Goal: Task Accomplishment & Management: Manage account settings

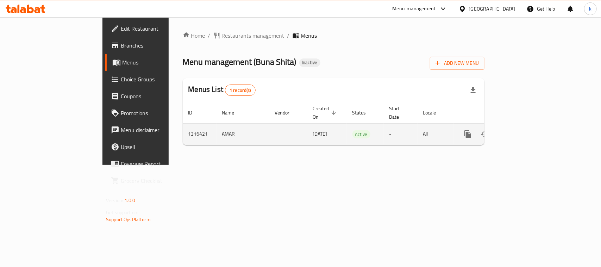
click at [522, 131] on icon "enhanced table" at bounding box center [518, 134] width 6 height 6
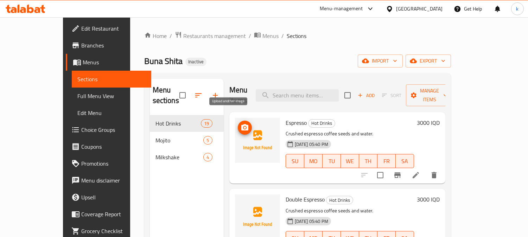
click at [241, 124] on icon "upload picture" at bounding box center [244, 127] width 7 height 6
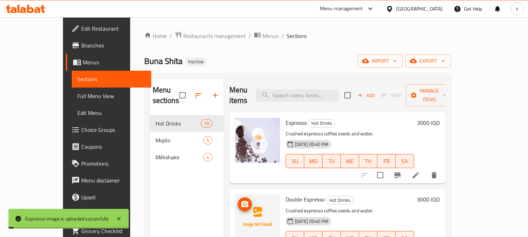
click at [241, 200] on icon "upload picture" at bounding box center [245, 204] width 8 height 8
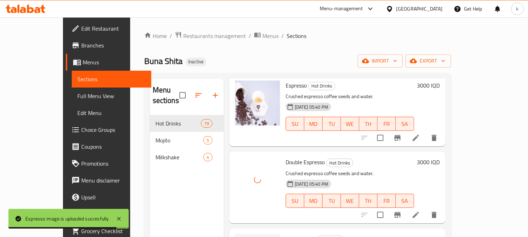
scroll to position [65, 0]
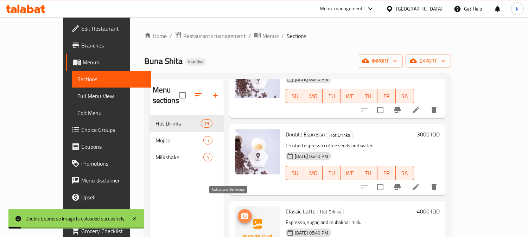
click at [241, 213] on icon "upload picture" at bounding box center [244, 216] width 7 height 6
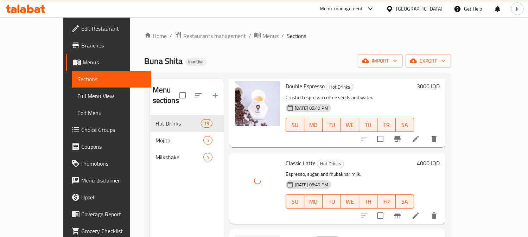
scroll to position [195, 0]
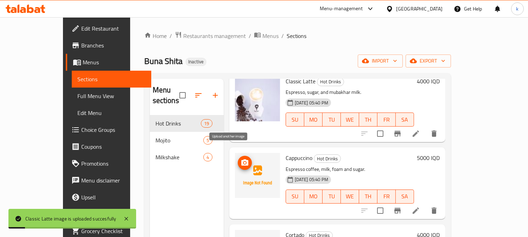
click at [244, 162] on circle "upload picture" at bounding box center [245, 163] width 2 height 2
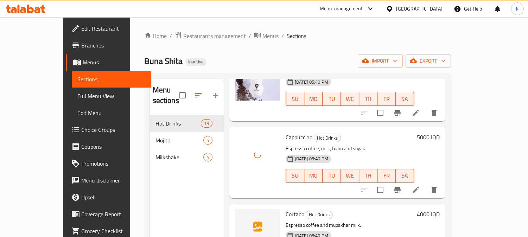
scroll to position [261, 0]
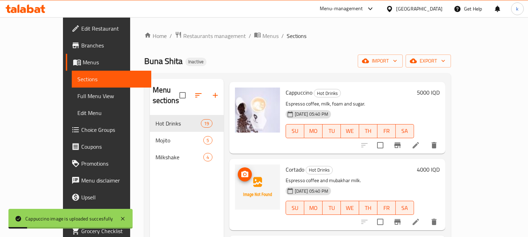
click at [241, 171] on icon "upload picture" at bounding box center [244, 174] width 7 height 6
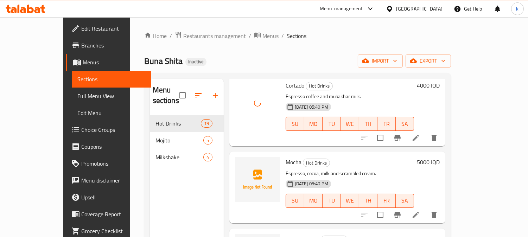
scroll to position [391, 0]
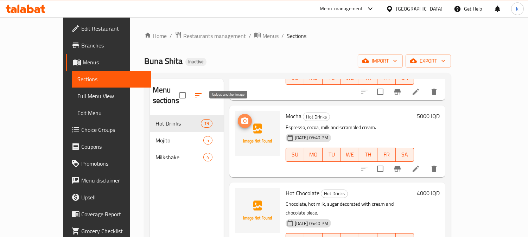
click at [241, 118] on icon "upload picture" at bounding box center [244, 121] width 7 height 6
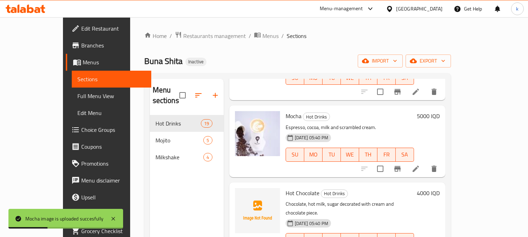
scroll to position [456, 0]
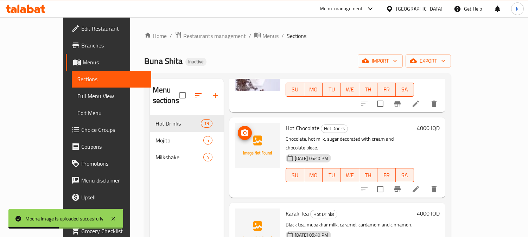
click at [238, 126] on button "upload picture" at bounding box center [245, 133] width 14 height 14
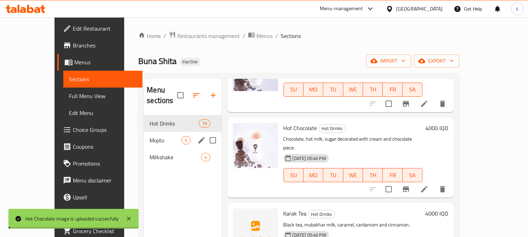
scroll to position [65, 0]
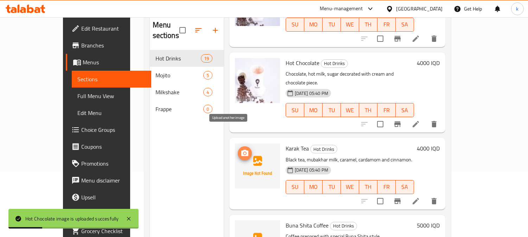
click at [238, 149] on span "upload picture" at bounding box center [245, 153] width 14 height 8
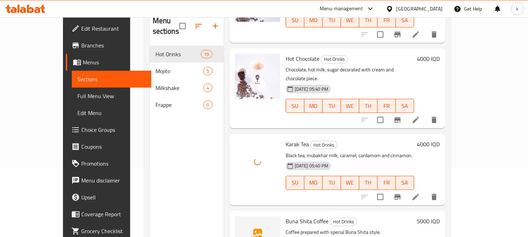
scroll to position [99, 0]
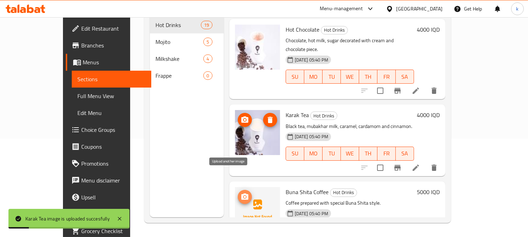
click at [238, 193] on span "upload picture" at bounding box center [245, 197] width 14 height 8
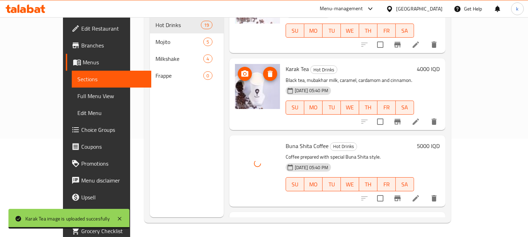
scroll to position [521, 0]
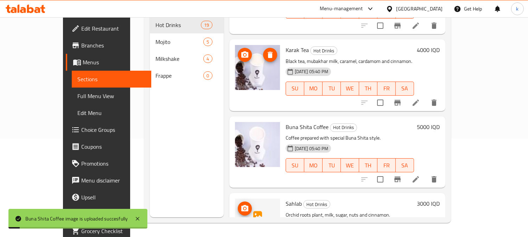
click at [241, 205] on icon "upload picture" at bounding box center [245, 209] width 8 height 8
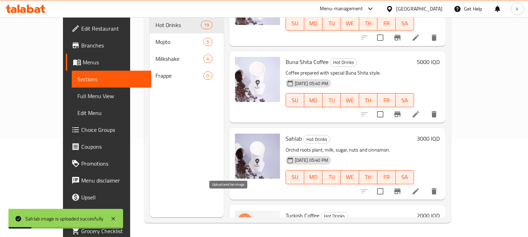
click at [241, 216] on icon "upload picture" at bounding box center [245, 220] width 8 height 8
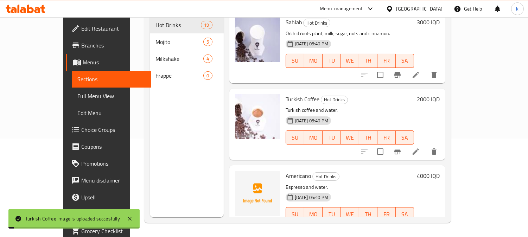
scroll to position [717, 0]
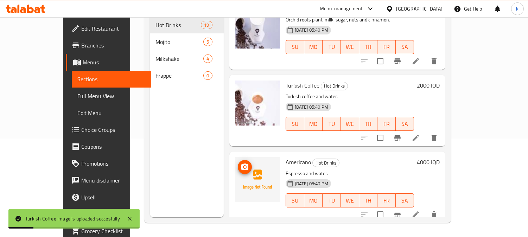
click at [241, 163] on icon "upload picture" at bounding box center [245, 167] width 8 height 8
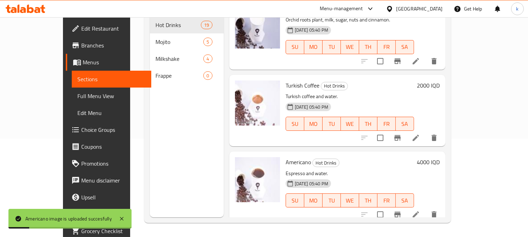
scroll to position [782, 0]
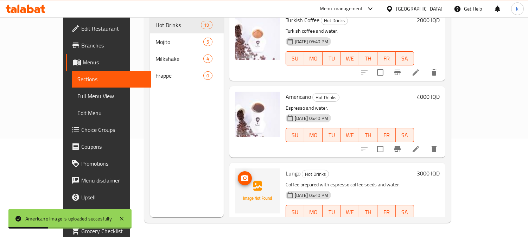
click at [241, 175] on icon "upload picture" at bounding box center [244, 178] width 7 height 6
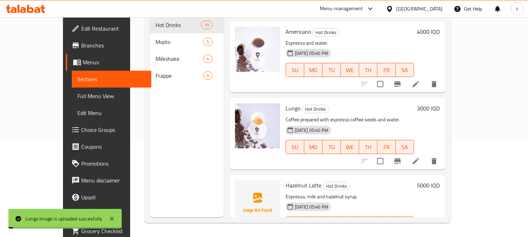
scroll to position [912, 0]
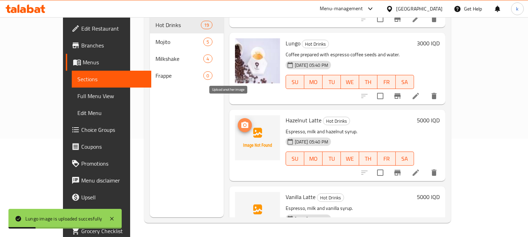
click at [241, 122] on icon "upload picture" at bounding box center [244, 125] width 7 height 6
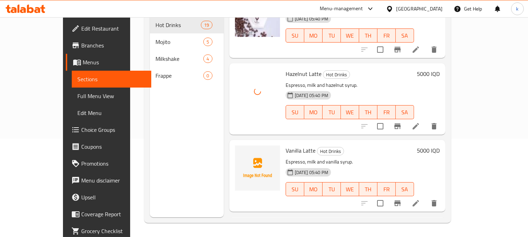
scroll to position [978, 0]
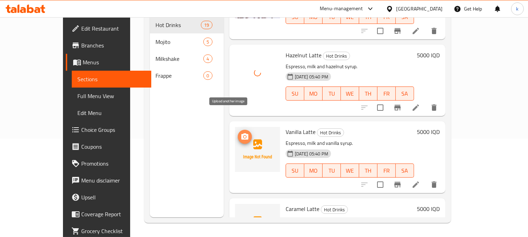
click at [241, 133] on icon "upload picture" at bounding box center [245, 137] width 8 height 8
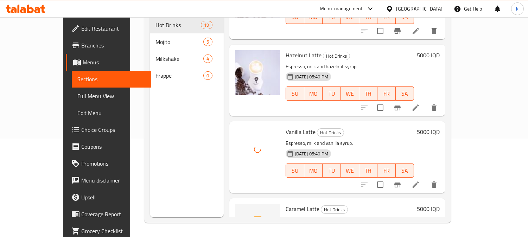
scroll to position [1043, 0]
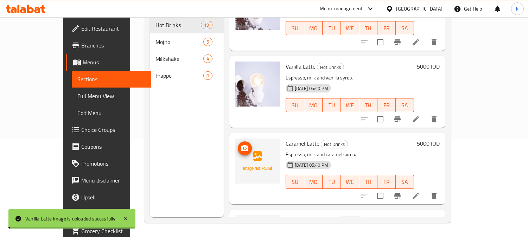
click at [241, 145] on icon "upload picture" at bounding box center [244, 148] width 7 height 6
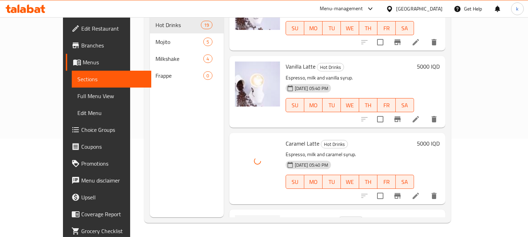
scroll to position [1108, 0]
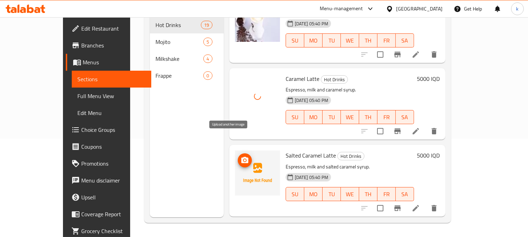
click at [238, 153] on button "upload picture" at bounding box center [245, 160] width 14 height 14
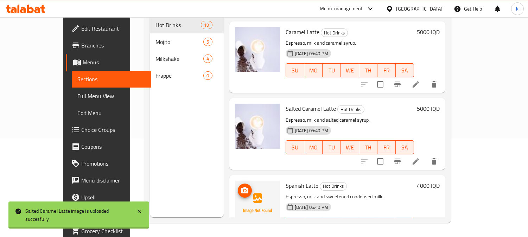
scroll to position [1173, 0]
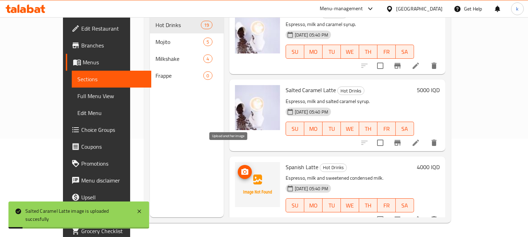
click at [241, 168] on icon "upload picture" at bounding box center [245, 172] width 8 height 8
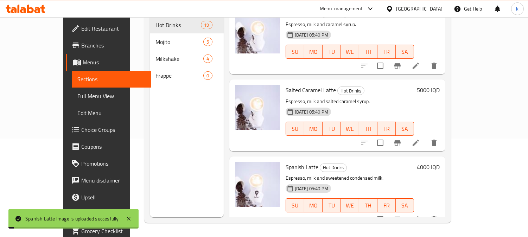
scroll to position [1238, 0]
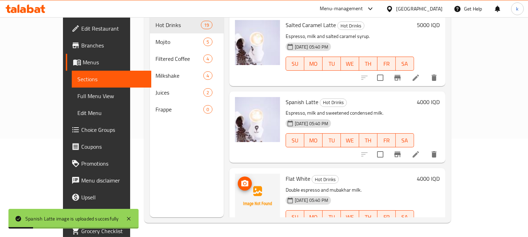
click at [241, 180] on icon "upload picture" at bounding box center [244, 183] width 7 height 6
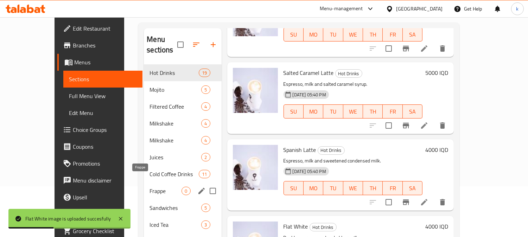
scroll to position [0, 0]
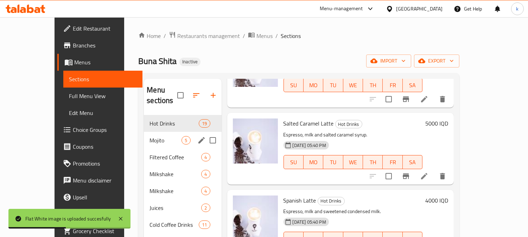
click at [144, 132] on div "Mojito 5" at bounding box center [182, 140] width 77 height 17
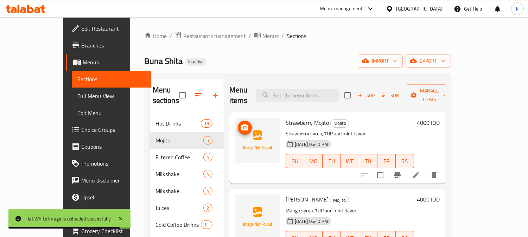
click at [241, 124] on icon "upload picture" at bounding box center [244, 127] width 7 height 6
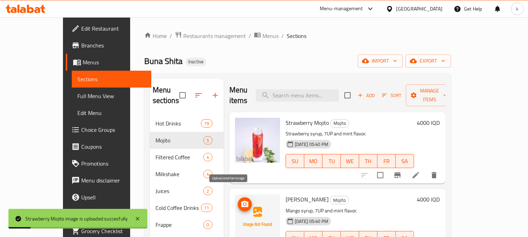
click at [241, 200] on icon "upload picture" at bounding box center [245, 204] width 8 height 8
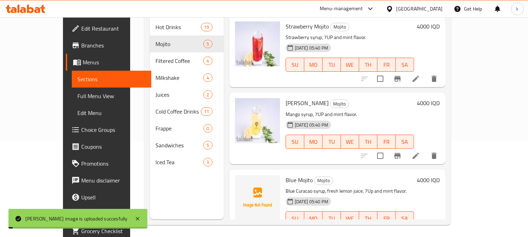
scroll to position [99, 0]
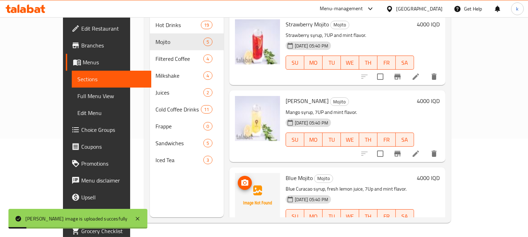
click at [238, 177] on button "upload picture" at bounding box center [245, 183] width 14 height 14
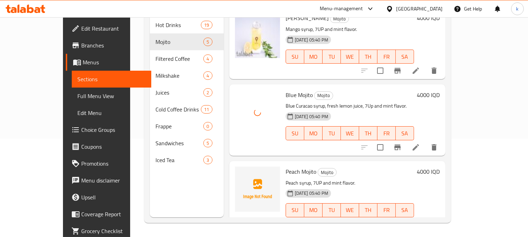
scroll to position [130, 0]
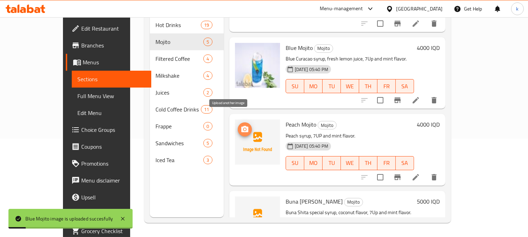
click at [238, 125] on span "upload picture" at bounding box center [245, 129] width 14 height 8
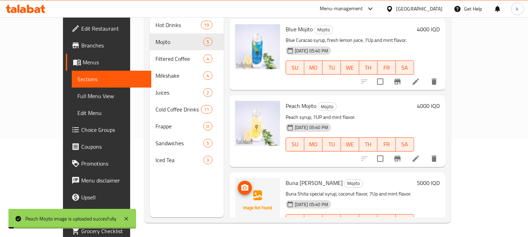
scroll to position [164, 0]
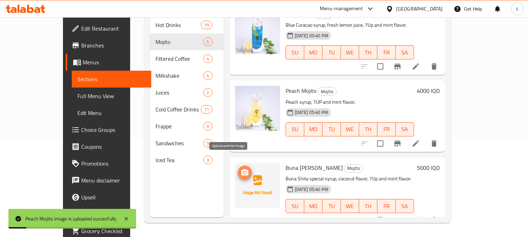
click at [241, 169] on icon "upload picture" at bounding box center [245, 173] width 8 height 8
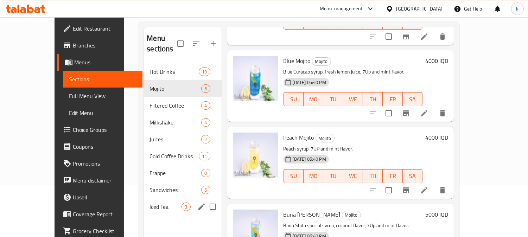
scroll to position [33, 0]
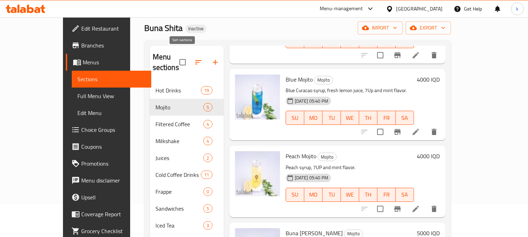
click at [194, 60] on icon "button" at bounding box center [198, 62] width 8 height 8
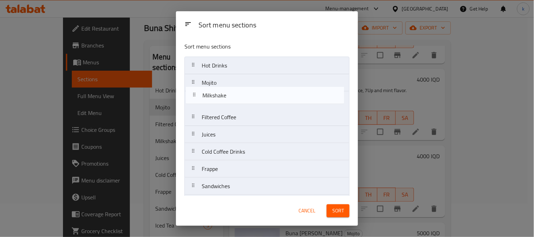
drag, startPoint x: 191, startPoint y: 123, endPoint x: 238, endPoint y: 132, distance: 47.2
click at [192, 99] on nav "Hot Drinks Mojito Filtered Coffee Milkshake Juices Cold Coffee Drinks Frappe Sa…" at bounding box center [266, 135] width 165 height 156
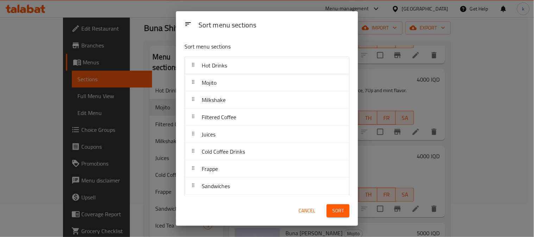
click at [335, 212] on span "Sort" at bounding box center [338, 211] width 12 height 9
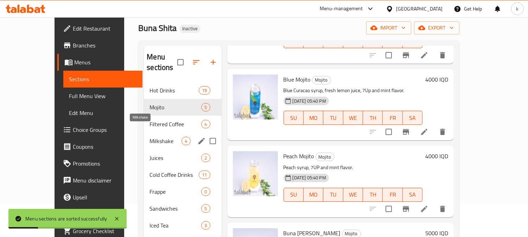
click at [150, 137] on span "Milkshake" at bounding box center [166, 141] width 32 height 8
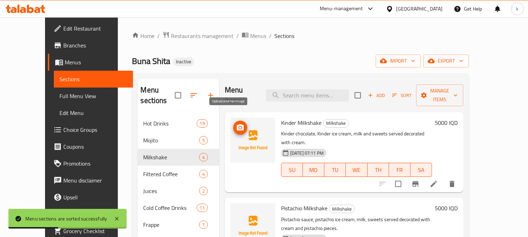
click at [237, 124] on icon "upload picture" at bounding box center [240, 127] width 7 height 6
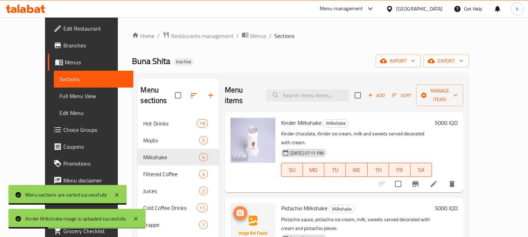
click at [236, 209] on icon "upload picture" at bounding box center [240, 213] width 8 height 8
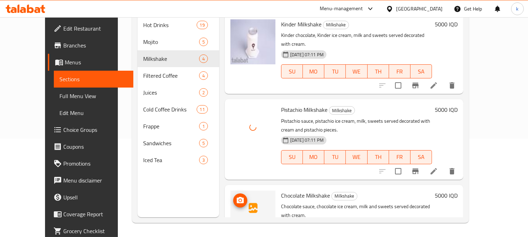
scroll to position [65, 0]
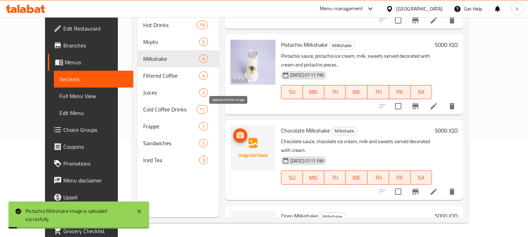
click at [236, 131] on icon "upload picture" at bounding box center [240, 135] width 8 height 8
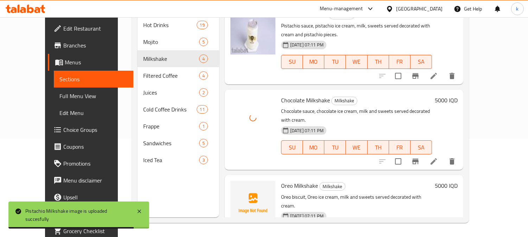
scroll to position [96, 0]
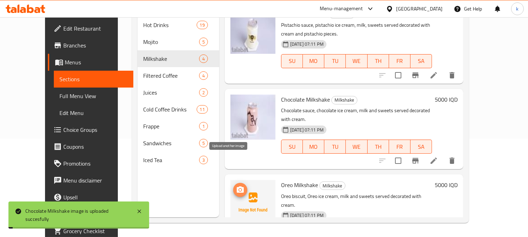
click at [239, 189] on circle "upload picture" at bounding box center [240, 190] width 2 height 2
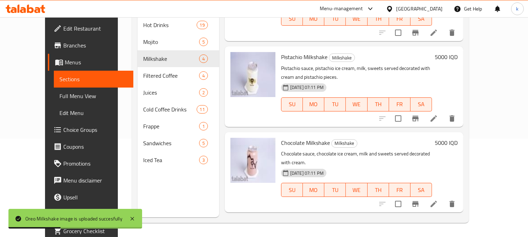
scroll to position [0, 0]
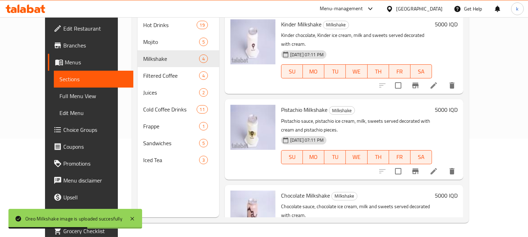
click at [59, 92] on span "Full Menu View" at bounding box center [93, 96] width 68 height 8
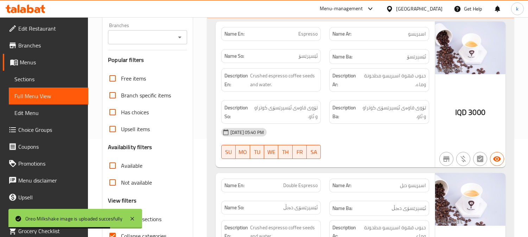
click at [137, 30] on div "Branches Branches" at bounding box center [147, 33] width 79 height 21
click at [141, 37] on input "Branches" at bounding box center [141, 37] width 63 height 10
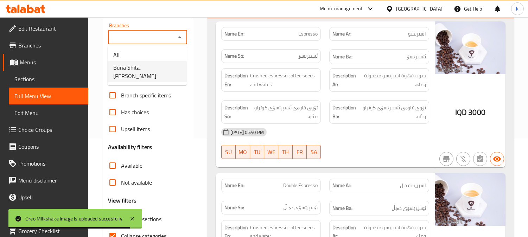
click at [151, 69] on span "Buna Shita,Hay Al-Khadra" at bounding box center [147, 71] width 68 height 17
type input "Buna Shita,Hay Al-Khadra"
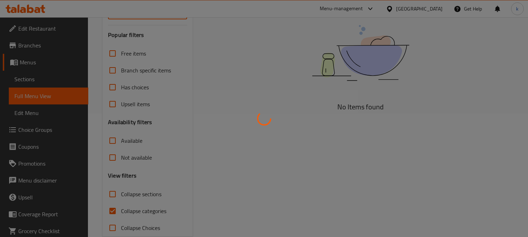
scroll to position [137, 0]
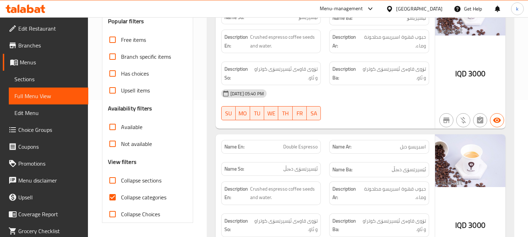
click at [107, 198] on input "Collapse categories" at bounding box center [112, 197] width 17 height 17
checkbox input "false"
drag, startPoint x: 108, startPoint y: 181, endPoint x: 117, endPoint y: 183, distance: 8.8
click at [108, 181] on input "Collapse sections" at bounding box center [112, 180] width 17 height 17
checkbox input "true"
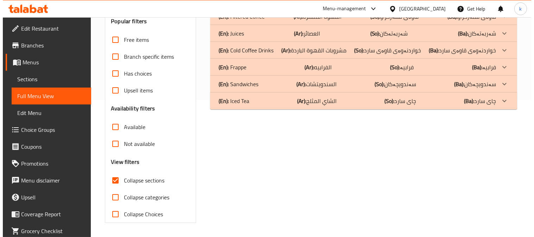
scroll to position [0, 0]
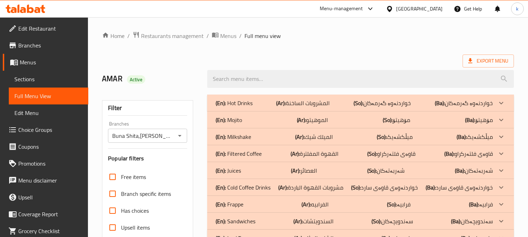
click at [318, 138] on p "(Ar): الميلك شيك" at bounding box center [314, 137] width 38 height 8
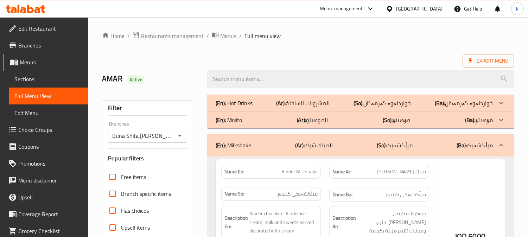
click at [319, 118] on p "(Ar): الموهيتو" at bounding box center [312, 120] width 31 height 8
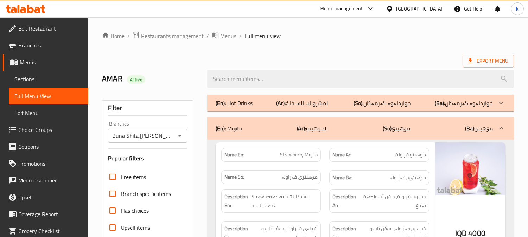
click at [317, 102] on p "(Ar): المشروبات الساخنة" at bounding box center [303, 103] width 54 height 8
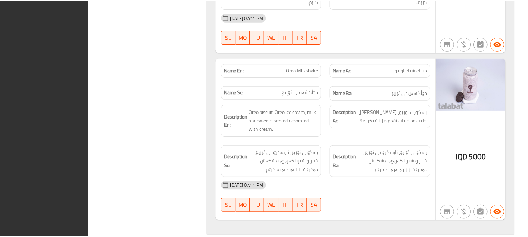
scroll to position [4419, 0]
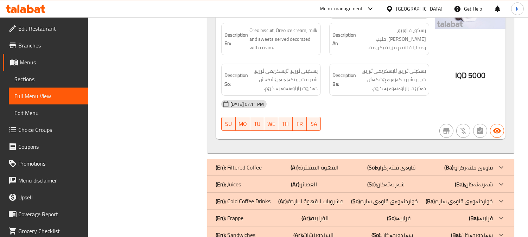
click at [24, 83] on span "Sections" at bounding box center [48, 79] width 68 height 8
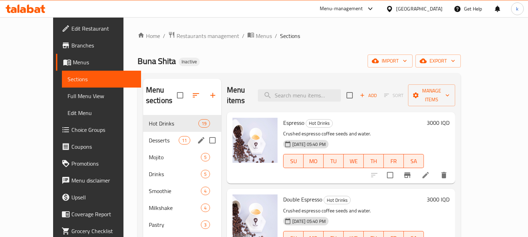
drag, startPoint x: 143, startPoint y: 122, endPoint x: 145, endPoint y: 128, distance: 6.9
click at [143, 132] on div "Desserts 11" at bounding box center [182, 140] width 78 height 17
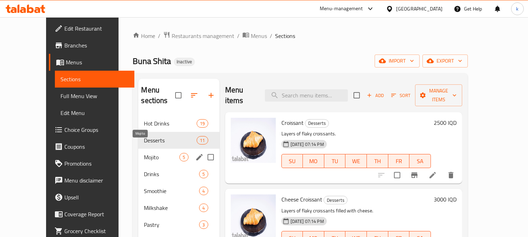
click at [147, 153] on span "Mojito" at bounding box center [162, 157] width 36 height 8
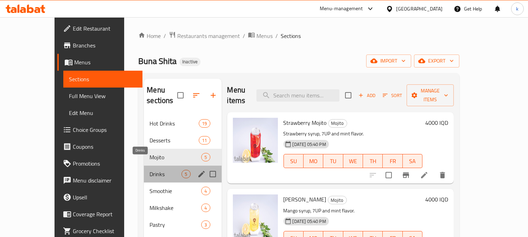
click at [150, 170] on span "Drinks" at bounding box center [166, 174] width 32 height 8
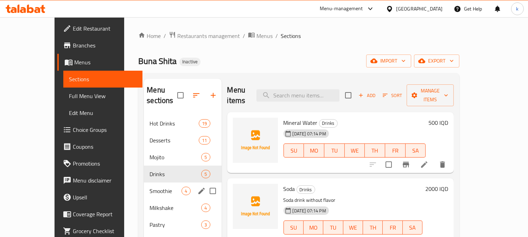
click at [149, 185] on div "Smoothie 4" at bounding box center [182, 191] width 77 height 17
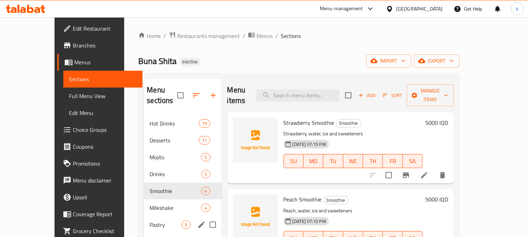
click at [146, 216] on div "Pastry 3" at bounding box center [182, 224] width 77 height 17
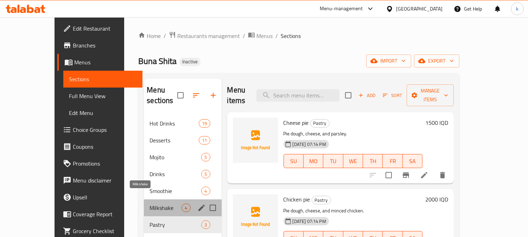
click at [150, 204] on span "Milkshake" at bounding box center [166, 208] width 32 height 8
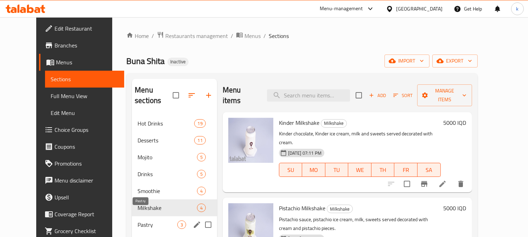
click at [143, 221] on span "Pastry" at bounding box center [157, 225] width 39 height 8
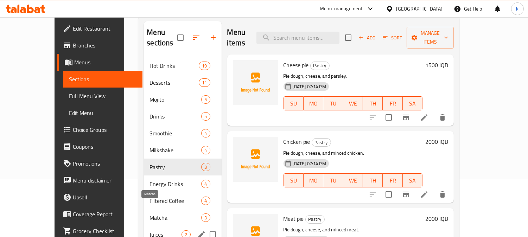
scroll to position [130, 0]
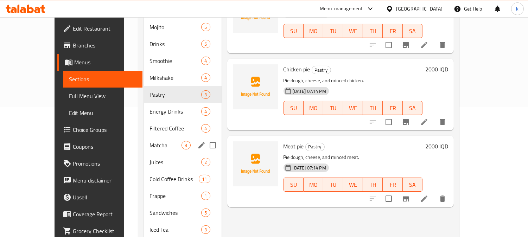
click at [144, 137] on div "Matcha 3" at bounding box center [182, 145] width 77 height 17
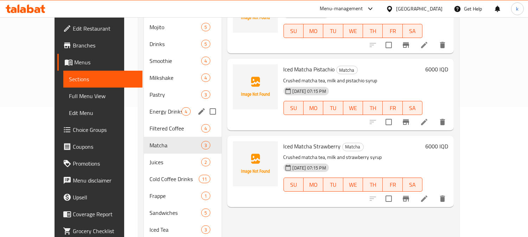
click at [150, 107] on span "Energy Drinks" at bounding box center [166, 111] width 32 height 8
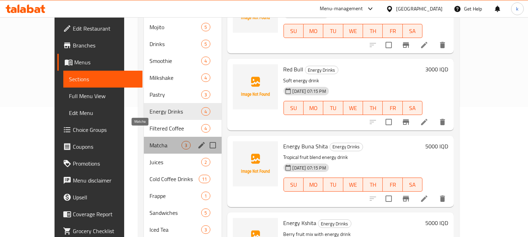
click at [150, 141] on span "Matcha" at bounding box center [166, 145] width 32 height 8
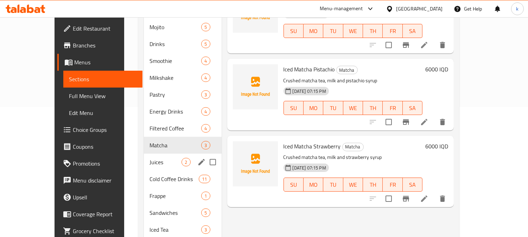
click at [144, 157] on div "Juices 2" at bounding box center [182, 162] width 77 height 17
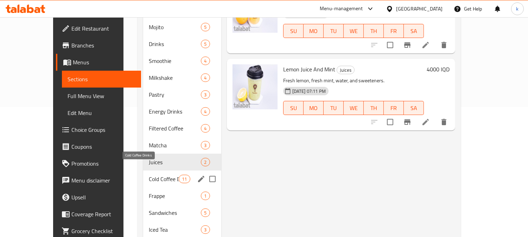
drag, startPoint x: 140, startPoint y: 166, endPoint x: 141, endPoint y: 171, distance: 4.7
click at [149, 175] on span "Cold Coffee Drinks" at bounding box center [164, 179] width 30 height 8
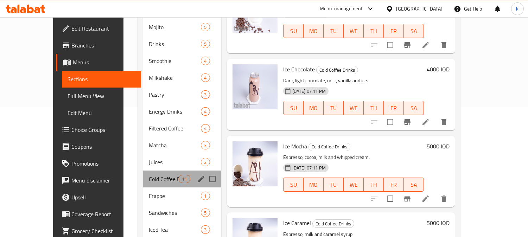
click at [143, 176] on div "Cold Coffee Drinks 11" at bounding box center [182, 179] width 78 height 17
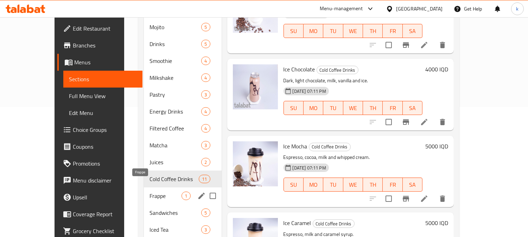
click at [150, 192] on span "Frappe" at bounding box center [166, 196] width 32 height 8
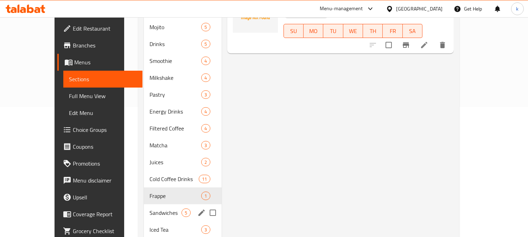
click at [150, 209] on span "Sandwiches" at bounding box center [166, 213] width 32 height 8
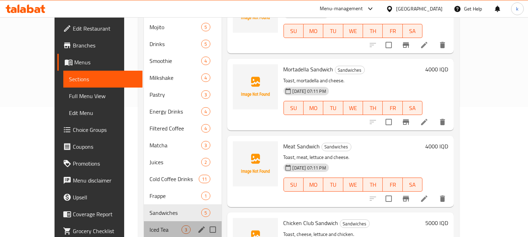
click at [144, 221] on div "Iced Tea 3" at bounding box center [182, 229] width 77 height 17
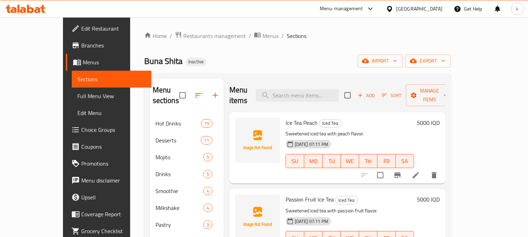
drag, startPoint x: 290, startPoint y: 115, endPoint x: 242, endPoint y: 126, distance: 49.1
click at [286, 118] on span "Ice Tea Peach" at bounding box center [302, 123] width 32 height 11
drag, startPoint x: 290, startPoint y: 125, endPoint x: 464, endPoint y: 124, distance: 173.5
click at [414, 130] on p "Sweetened iced tea with peach flavor." at bounding box center [350, 134] width 128 height 9
click at [364, 130] on p "Sweetened iced tea with peach flavor." at bounding box center [350, 134] width 128 height 9
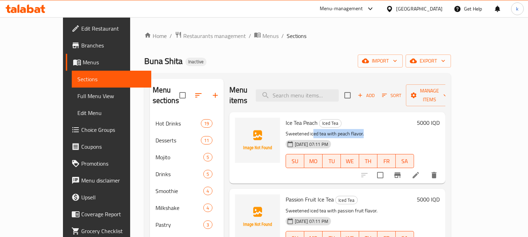
drag, startPoint x: 298, startPoint y: 124, endPoint x: 359, endPoint y: 122, distance: 61.3
click at [355, 130] on p "Sweetened iced tea with peach flavor." at bounding box center [350, 134] width 128 height 9
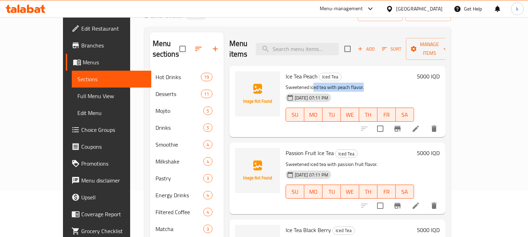
scroll to position [65, 0]
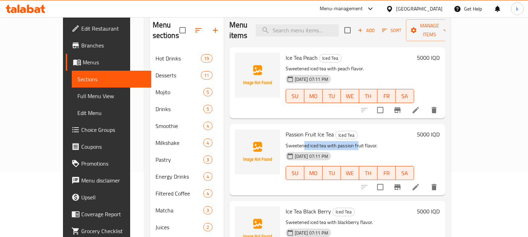
drag, startPoint x: 289, startPoint y: 131, endPoint x: 415, endPoint y: 140, distance: 126.3
click at [372, 139] on div "Passion Fruit Ice Tea Iced Tea Sweetened iced tea with passion fruit flavor. 08…" at bounding box center [350, 160] width 134 height 66
click at [342, 149] on div "08-10-2025 07:11 PM SU MO TU WE TH FR SA" at bounding box center [350, 168] width 134 height 38
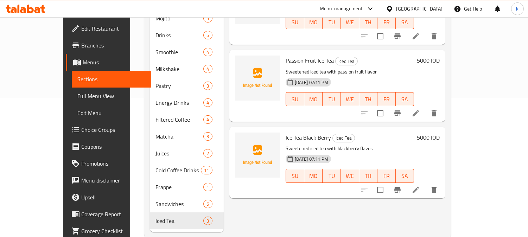
scroll to position [143, 0]
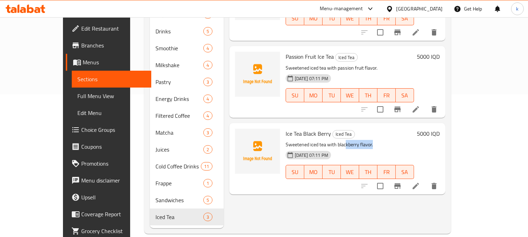
drag, startPoint x: 336, startPoint y: 132, endPoint x: 322, endPoint y: 132, distance: 14.4
click at [326, 140] on p "Sweetened iced tea with blackberry flavor." at bounding box center [350, 144] width 128 height 9
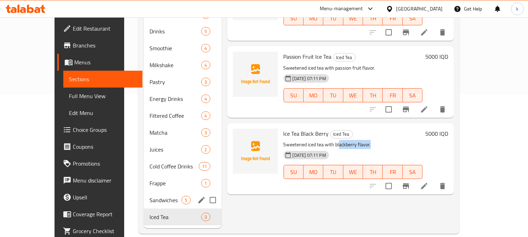
click at [150, 196] on span "Sandwiches" at bounding box center [166, 200] width 32 height 8
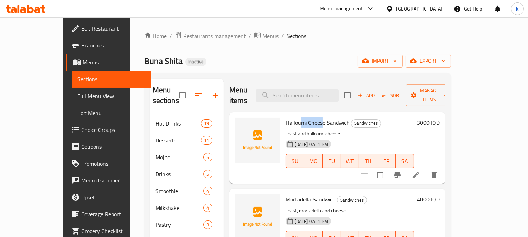
drag, startPoint x: 296, startPoint y: 113, endPoint x: 311, endPoint y: 114, distance: 15.5
click at [315, 118] on span "Halloumi Cheese Sandwich" at bounding box center [318, 123] width 64 height 11
click at [194, 93] on icon "button" at bounding box center [198, 95] width 8 height 8
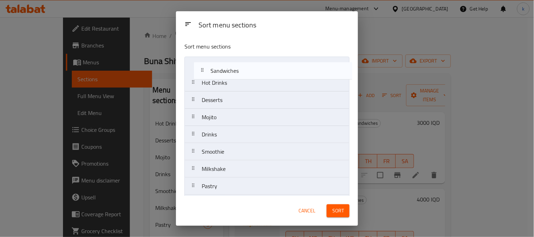
drag, startPoint x: 197, startPoint y: 169, endPoint x: 206, endPoint y: 70, distance: 99.3
click at [206, 70] on nav "Hot Drinks Desserts Mojito Drinks Smoothie Milkshake Pastry Energy Drinks Filte…" at bounding box center [266, 186] width 165 height 259
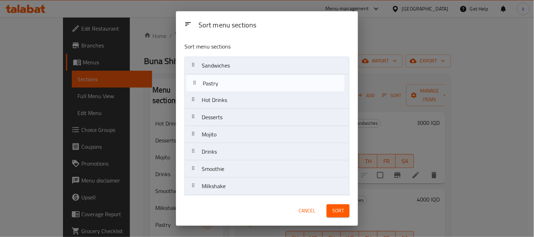
drag, startPoint x: 196, startPoint y: 122, endPoint x: 197, endPoint y: 81, distance: 41.2
click at [197, 81] on nav "Sandwiches Hot Drinks Desserts Mojito Drinks Smoothie Milkshake Pastry Energy D…" at bounding box center [266, 186] width 165 height 259
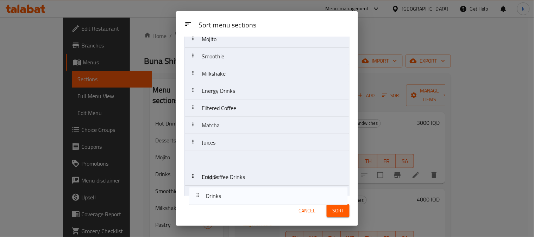
scroll to position [123, 0]
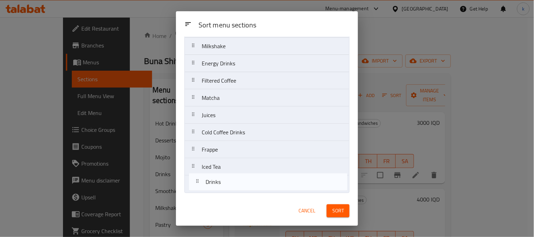
drag, startPoint x: 195, startPoint y: 152, endPoint x: 198, endPoint y: 178, distance: 26.6
click at [198, 183] on nav "Sandwiches Pastry Hot Drinks Desserts Mojito Drinks Smoothie Milkshake Energy D…" at bounding box center [266, 63] width 165 height 259
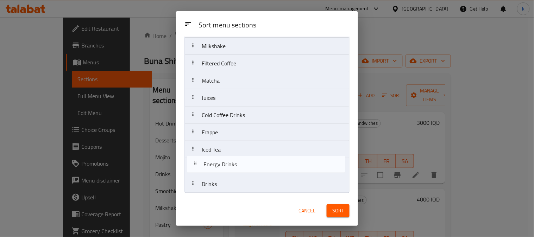
drag, startPoint x: 195, startPoint y: 130, endPoint x: 195, endPoint y: 170, distance: 40.1
click at [195, 170] on nav "Sandwiches Pastry Hot Drinks Desserts Mojito Smoothie Milkshake Energy Drinks F…" at bounding box center [266, 63] width 165 height 259
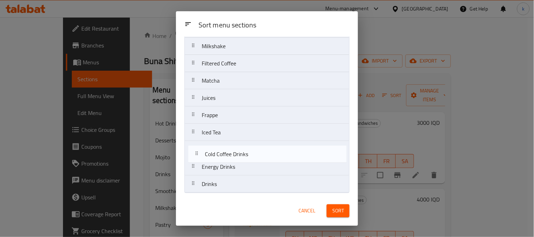
drag, startPoint x: 191, startPoint y: 119, endPoint x: 195, endPoint y: 160, distance: 41.3
click at [195, 160] on nav "Sandwiches Pastry Hot Drinks Desserts Mojito Smoothie Milkshake Filtered Coffee…" at bounding box center [266, 63] width 165 height 259
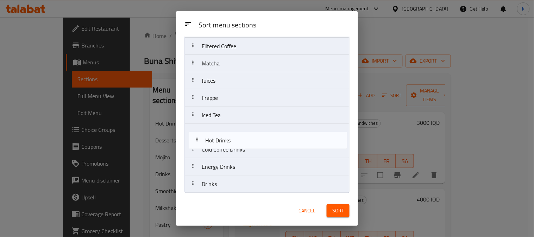
drag, startPoint x: 196, startPoint y: 106, endPoint x: 199, endPoint y: 146, distance: 40.6
click at [199, 146] on nav "Sandwiches Pastry Hot Drinks Desserts Mojito Smoothie Milkshake Filtered Coffee…" at bounding box center [266, 63] width 165 height 259
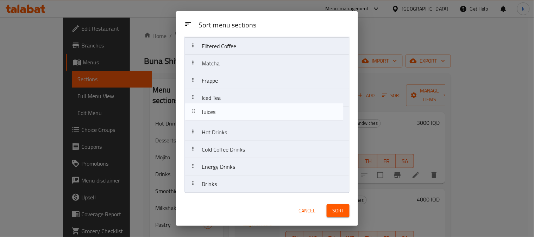
drag, startPoint x: 198, startPoint y: 81, endPoint x: 198, endPoint y: 115, distance: 34.1
click at [198, 115] on nav "Sandwiches Pastry Desserts Mojito Smoothie Milkshake Filtered Coffee Matcha Jui…" at bounding box center [266, 63] width 165 height 259
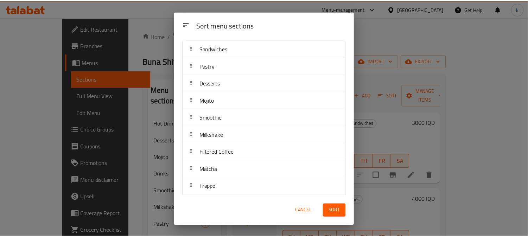
scroll to position [0, 0]
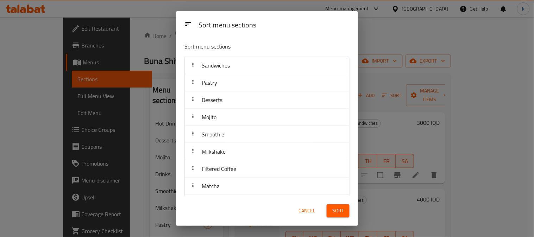
click at [344, 214] on button "Sort" at bounding box center [338, 211] width 23 height 13
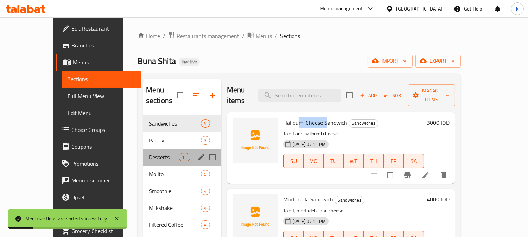
click at [158, 149] on div "Desserts 11" at bounding box center [182, 157] width 78 height 17
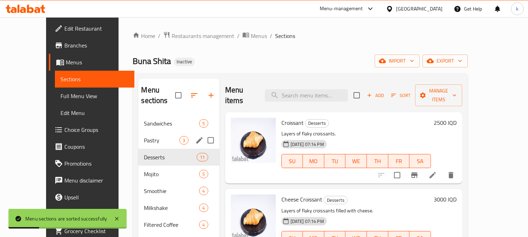
click at [145, 132] on div "Pastry 3" at bounding box center [178, 140] width 81 height 17
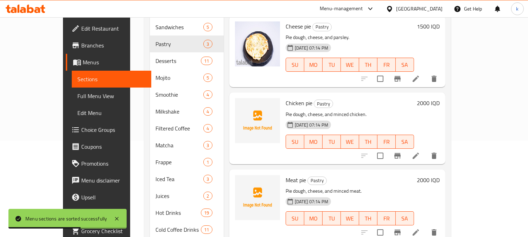
scroll to position [78, 0]
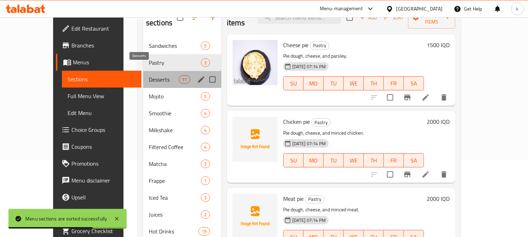
click at [149, 75] on span "Desserts" at bounding box center [164, 79] width 30 height 8
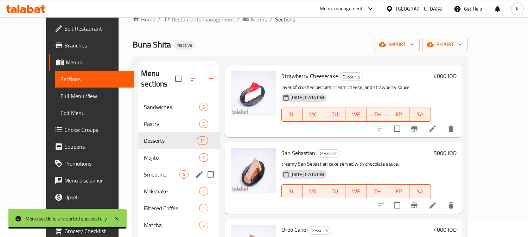
scroll to position [13, 0]
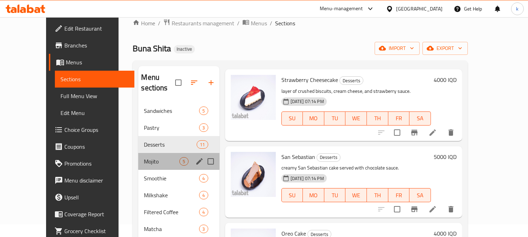
click at [138, 153] on div "Mojito 5" at bounding box center [178, 161] width 81 height 17
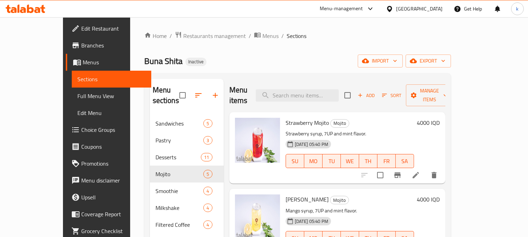
scroll to position [143, 0]
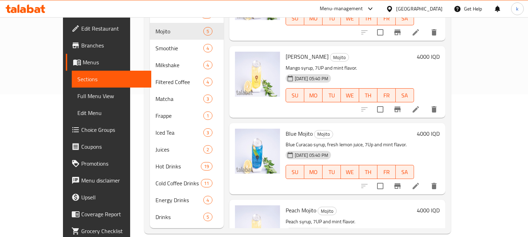
click at [33, 8] on icon at bounding box center [30, 9] width 7 height 8
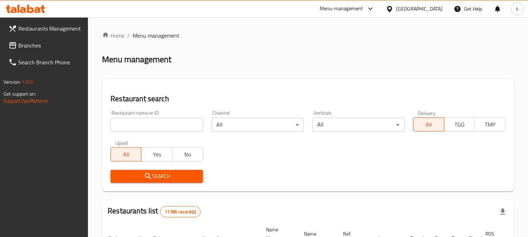
scroll to position [43, 0]
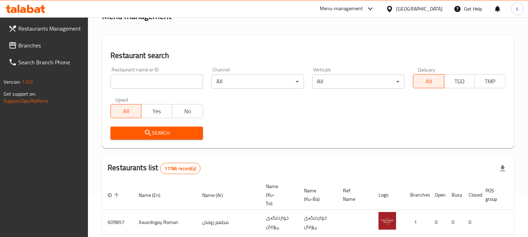
click at [150, 82] on input "search" at bounding box center [157, 82] width 93 height 14
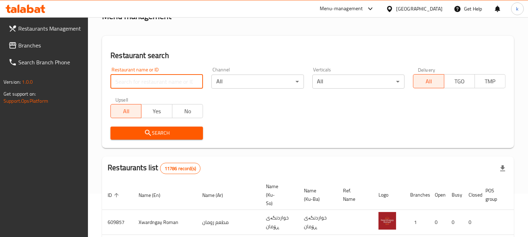
paste input "Bergen Pastries"
type input "Bergen Pastries"
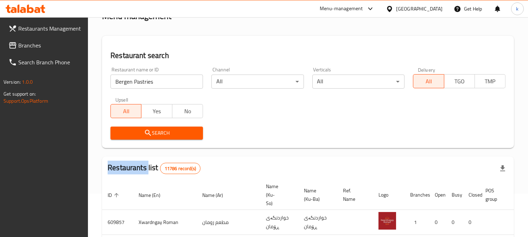
click at [152, 140] on div "Search" at bounding box center [156, 132] width 101 height 21
click at [152, 134] on icon "submit" at bounding box center [148, 133] width 8 height 8
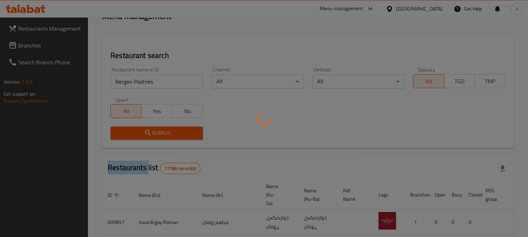
click at [152, 134] on div at bounding box center [264, 118] width 528 height 237
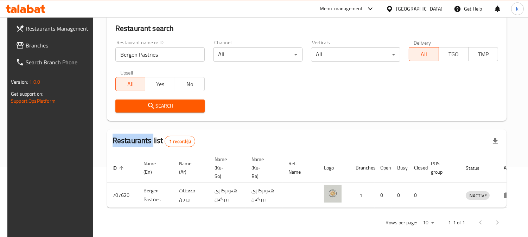
scroll to position [85, 0]
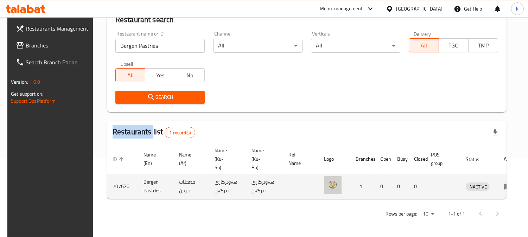
click at [504, 182] on icon "enhanced table" at bounding box center [508, 186] width 8 height 8
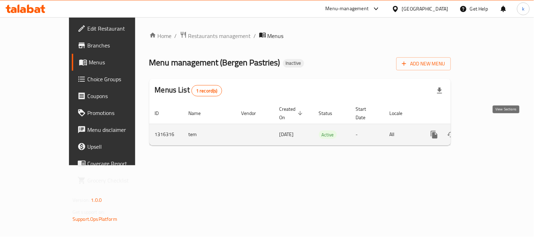
click at [494, 126] on link "enhanced table" at bounding box center [485, 134] width 17 height 17
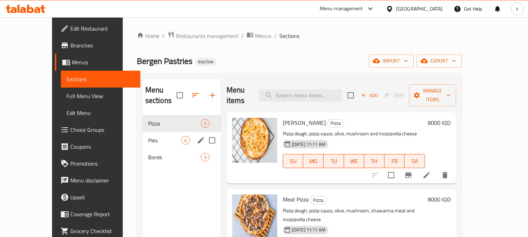
click at [148, 136] on span "Pies" at bounding box center [164, 140] width 33 height 8
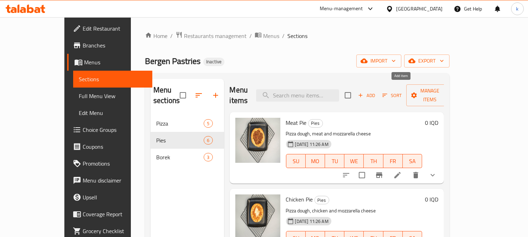
click at [376, 94] on span "Add" at bounding box center [366, 96] width 19 height 8
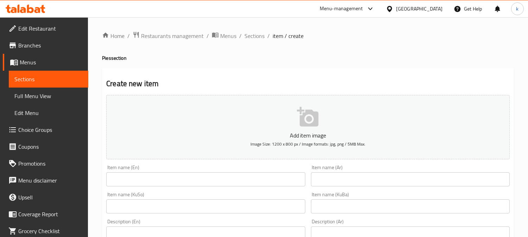
click at [163, 178] on input "text" at bounding box center [205, 179] width 199 height 14
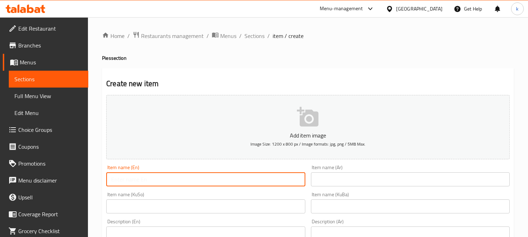
paste input "Sausage pie"
type input "Sausage Pie"
click at [384, 189] on div "Item name (Ar) Item name (Ar)" at bounding box center [410, 175] width 205 height 27
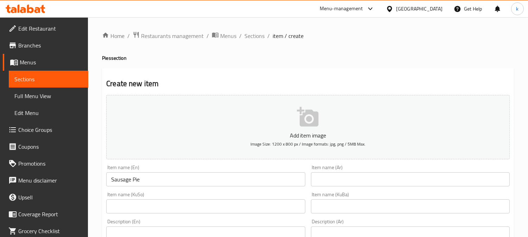
click at [375, 186] on input "text" at bounding box center [410, 179] width 199 height 14
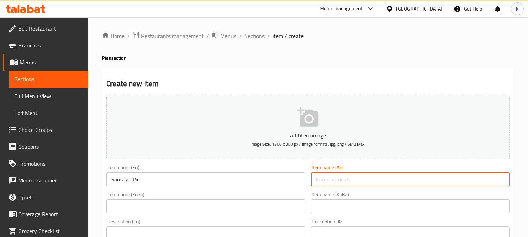
paste input "فطيرة صوصج"
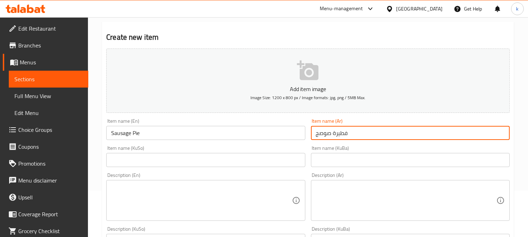
scroll to position [65, 0]
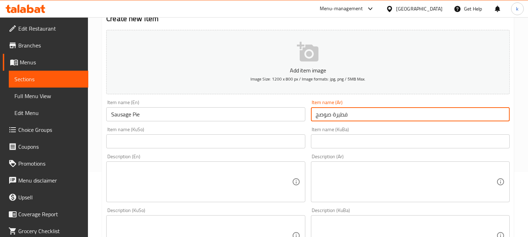
type input "فطيرة صوصج"
click at [391, 139] on input "text" at bounding box center [410, 141] width 199 height 14
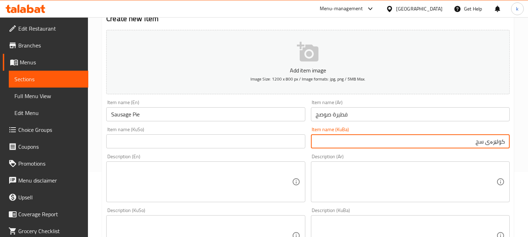
type input "کولێرەی سجوق"
click at [486, 144] on input "کولێرەی سجوق" at bounding box center [410, 141] width 199 height 14
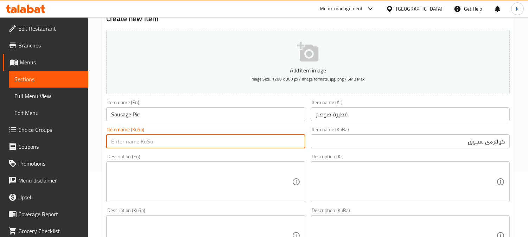
click at [231, 144] on input "text" at bounding box center [205, 141] width 199 height 14
paste input "کولێرەی سجوق"
type input "کولێرەی سجوق"
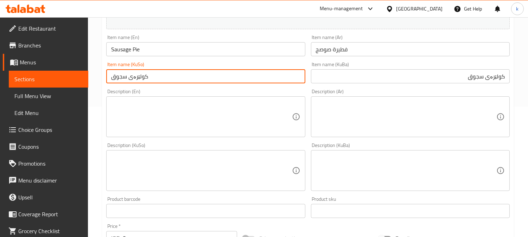
click at [404, 162] on textarea at bounding box center [406, 170] width 181 height 33
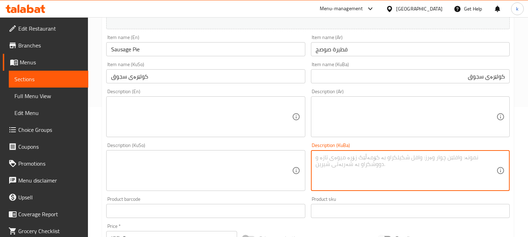
paste textarea "هەویری پیتزا، سجوق و پەنیری مۆزەرێلا"
type textarea "هەویری پیتزا، سجوق و پەنیری مۆزەرێلا"
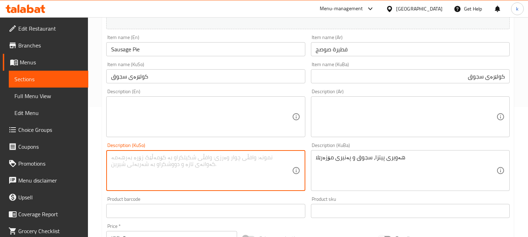
drag, startPoint x: 261, startPoint y: 163, endPoint x: 379, endPoint y: 114, distance: 127.2
click at [263, 162] on textarea at bounding box center [201, 170] width 181 height 33
paste textarea "هەویری پیتزا، سجوق و پەنیری مۆزەرێلا"
type textarea "هەویری پیتزا، سجوق و پەنیری مۆزەرێلا"
click at [385, 110] on textarea at bounding box center [406, 116] width 181 height 33
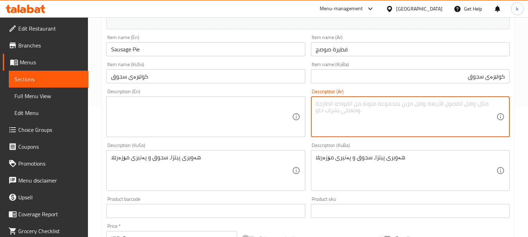
paste textarea "Pizza dough, sausage and mozzarella cheese"
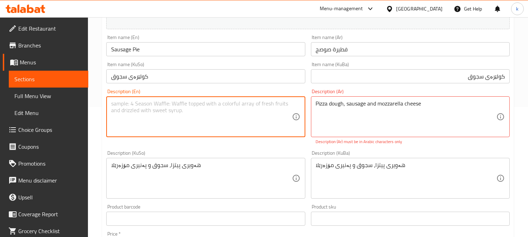
drag, startPoint x: 189, startPoint y: 105, endPoint x: 216, endPoint y: 117, distance: 30.1
click at [188, 106] on textarea at bounding box center [201, 116] width 181 height 33
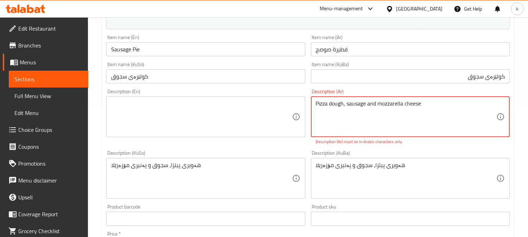
click at [372, 105] on textarea "Pizza dough, sausage and mozzarella cheese" at bounding box center [406, 116] width 181 height 33
paste textarea "عجينة بيتزا، صوصج وجبنة موزاريلا"
type textarea "عجينة بيتزا، صوصج وجبنة موزاريلا"
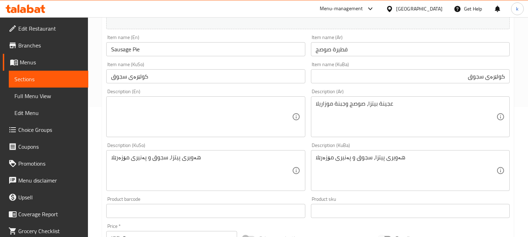
click at [169, 99] on div "Description (En)" at bounding box center [205, 116] width 199 height 41
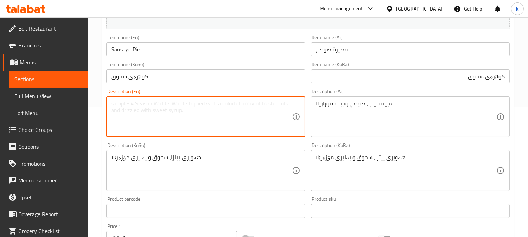
paste textarea "Pizza dough, sausage and mozzarella cheese"
type textarea "Pizza dough, sausage and mozzarella cheese"
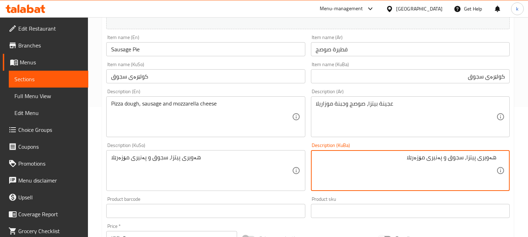
click at [418, 159] on textarea "هەویری پیتزا، سجوق و پەنیری مۆزەرێلا" at bounding box center [406, 170] width 181 height 33
click at [439, 164] on textarea "هەویری پیتزا، سجوق و پەنیری مۆزارێلا" at bounding box center [406, 170] width 181 height 33
type textarea "هەویری پیتزا، سجوق و پەنیری مۆزارێلا"
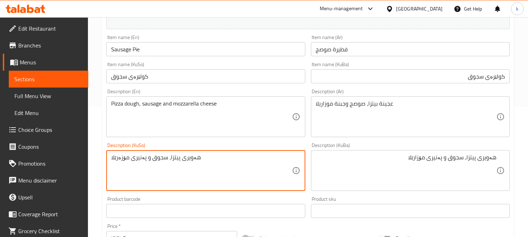
click at [243, 169] on textarea "هەویری پیتزا، سجوق و پەنیری مۆزەرێلا" at bounding box center [201, 170] width 181 height 33
paste textarea "ا"
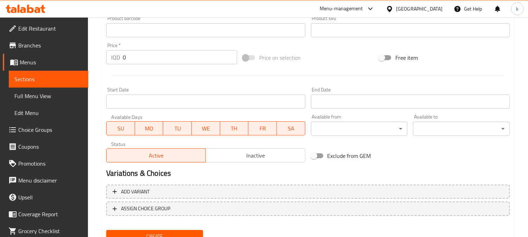
scroll to position [340, 0]
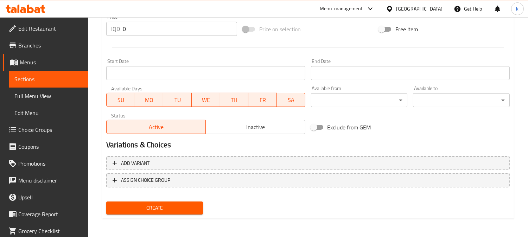
type textarea "هەویری پیتزا، سجوق و پەنیری مۆزارێلا"
click at [184, 202] on button "Create" at bounding box center [154, 208] width 97 height 13
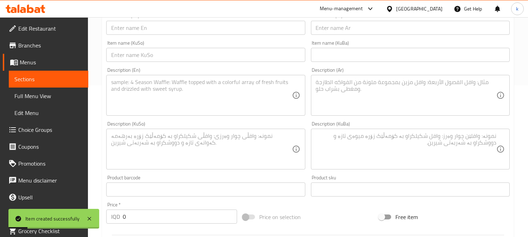
scroll to position [79, 0]
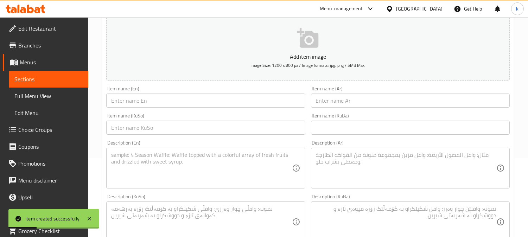
click at [368, 106] on input "text" at bounding box center [410, 101] width 199 height 14
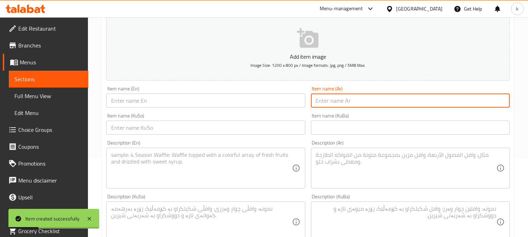
paste input "فطيرة صوصج بالجبن"
type input "فطيرة صوصج بالجبن"
click at [400, 130] on input "text" at bounding box center [410, 128] width 199 height 14
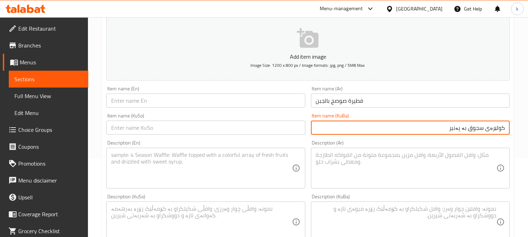
click at [440, 132] on input "کولێرەی سجوق بە پەنیر" at bounding box center [410, 128] width 199 height 14
type input "کولێرەی سجوق بە پەنیر"
click at [232, 132] on input "text" at bounding box center [205, 128] width 199 height 14
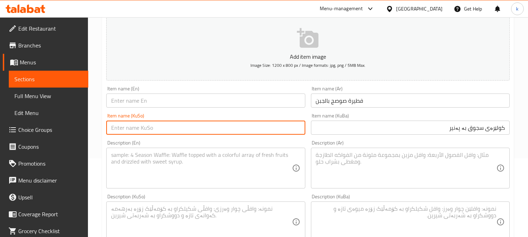
paste input "کولێرەی سجوق بە پەنیر"
type input "کولێرەی سجوق بە پەنیر"
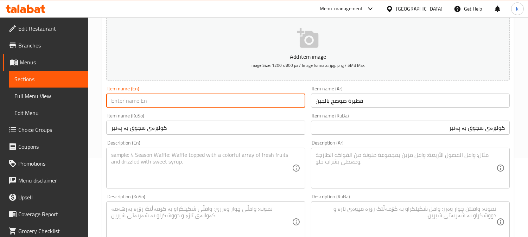
click at [147, 98] on input "text" at bounding box center [205, 101] width 199 height 14
paste input "Sausage and Cheese Pie"
click at [158, 100] on input "Sausage and Cheese Pie" at bounding box center [205, 101] width 199 height 14
paste input "Cheese"
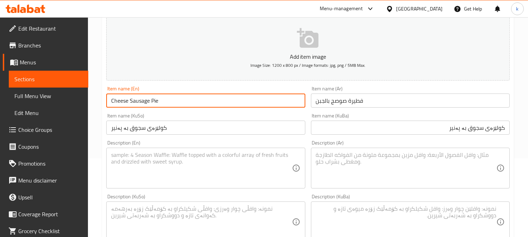
type input "Cheese Sausage Pie"
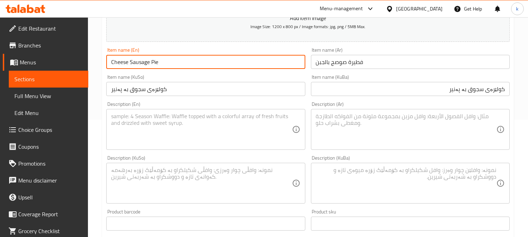
scroll to position [144, 0]
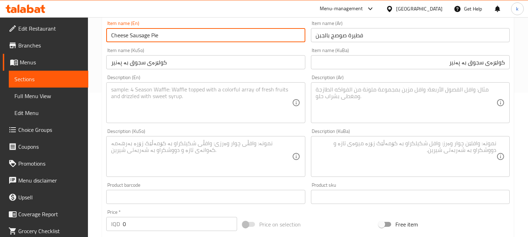
click at [350, 152] on textarea at bounding box center [406, 156] width 181 height 33
paste textarea "هەویری پیتزا، سجوق و پەنیری مۆزەرێلا"
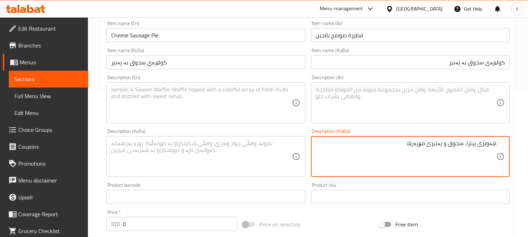
type textarea "هەویری پیتزا، سجوق و پەنیری مۆزەرێلا"
click at [259, 150] on textarea at bounding box center [201, 156] width 181 height 33
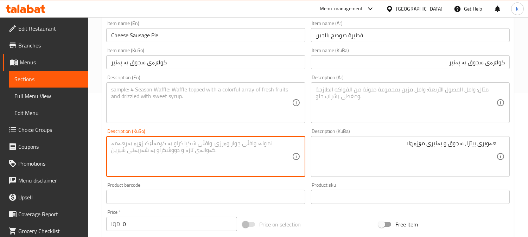
paste textarea "هەویری پیتزا، سجوق و پەنیری مۆزەرێلا"
type textarea "هەویری پیتزا، سجوق و پەنیری مۆزەرێلا"
click at [372, 111] on textarea at bounding box center [406, 102] width 181 height 33
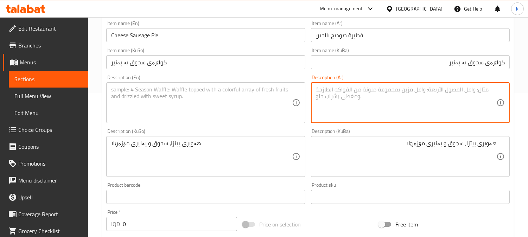
paste textarea "عجينة بيتزا، صوصج وجبنة موزاريلا"
type textarea "عجينة بيتزا، صوصج وجبنة موزاريلا"
click at [236, 116] on textarea at bounding box center [201, 102] width 181 height 33
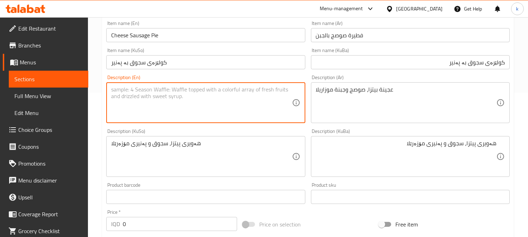
paste textarea "Pizza dough, sausage and mozzarella cheese"
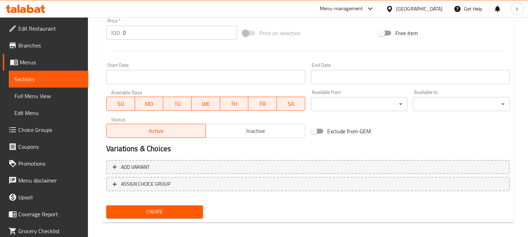
scroll to position [340, 0]
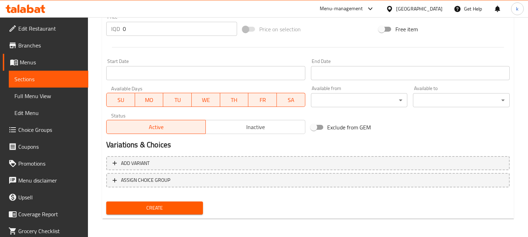
type textarea "Pizza dough, sausage and mozzarella cheese"
click at [161, 204] on span "Create" at bounding box center [155, 208] width 86 height 9
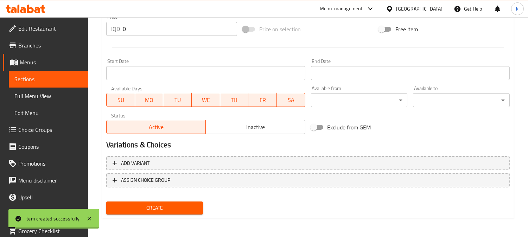
click at [34, 131] on span "Choice Groups" at bounding box center [50, 130] width 64 height 8
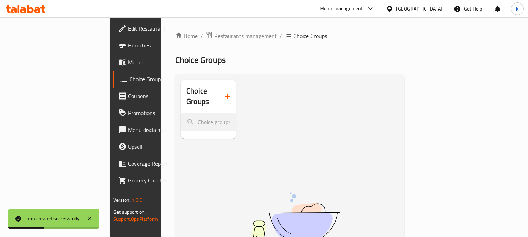
click at [224, 92] on icon "button" at bounding box center [228, 96] width 8 height 8
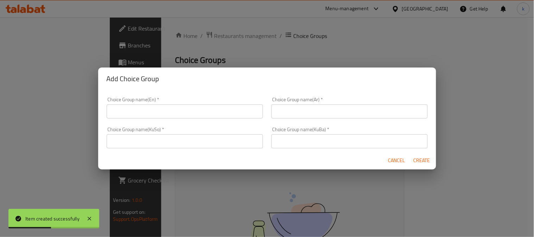
click at [177, 115] on input "text" at bounding box center [185, 112] width 156 height 14
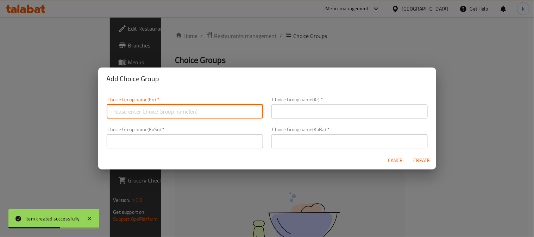
type input "Your Choice Of:5"
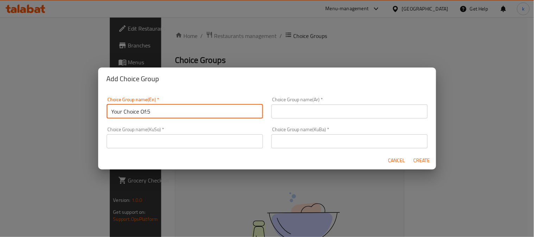
drag, startPoint x: 335, startPoint y: 140, endPoint x: 299, endPoint y: 140, distance: 35.6
click at [335, 140] on input "text" at bounding box center [349, 141] width 156 height 14
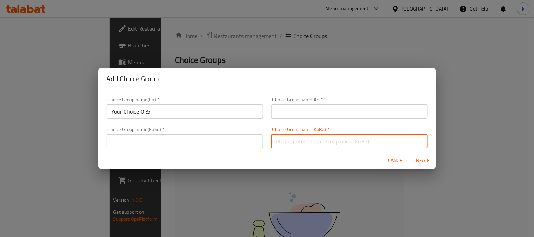
paste input "هەڵبژاردنت لە قەبارە:"
type input "هەڵبژاردنت لە قەبارە:"
drag, startPoint x: 231, startPoint y: 140, endPoint x: 236, endPoint y: 138, distance: 5.2
click at [231, 140] on input "text" at bounding box center [185, 141] width 156 height 14
paste input "هەڵبژاردنت لە قەبارە:"
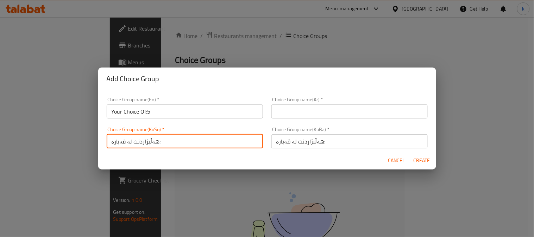
type input "هەڵبژاردنت لە قەبارە:"
click at [314, 105] on input "text" at bounding box center [349, 112] width 156 height 14
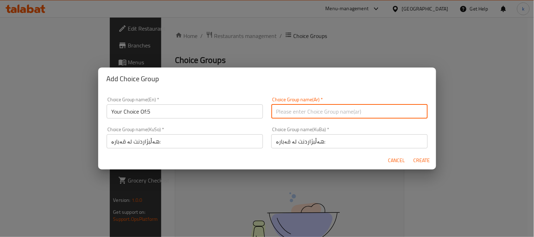
paste input "إختيارك من الحجم:"
type input "إختيارك من الحجم:"
drag, startPoint x: 181, startPoint y: 114, endPoint x: 82, endPoint y: 111, distance: 99.3
click at [82, 111] on div "Add Choice Group Choice Group name(En)   * Your Choice Of:5 Choice Group name(E…" at bounding box center [267, 118] width 534 height 237
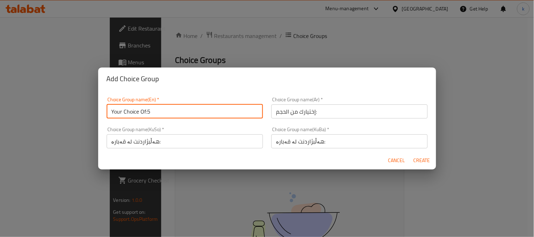
paste input "Size:"
type input "Your Choice Of Size:"
drag, startPoint x: 416, startPoint y: 157, endPoint x: 403, endPoint y: 159, distance: 13.9
click at [416, 157] on span "Create" at bounding box center [422, 160] width 17 height 9
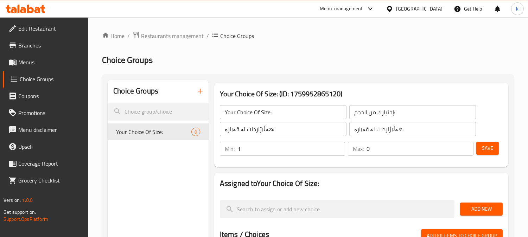
type input "1"
click at [336, 145] on input "1" at bounding box center [292, 149] width 108 height 14
type input "1"
click at [465, 143] on input "1" at bounding box center [420, 149] width 107 height 14
click at [492, 149] on span "Save" at bounding box center [487, 148] width 11 height 9
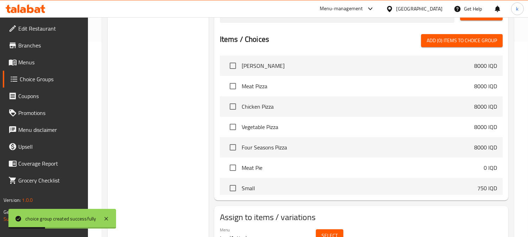
scroll to position [65, 0]
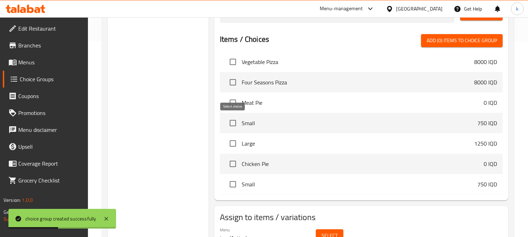
click at [234, 122] on input "checkbox" at bounding box center [233, 123] width 15 height 15
checkbox input "true"
click at [232, 140] on input "checkbox" at bounding box center [233, 143] width 15 height 15
checkbox input "true"
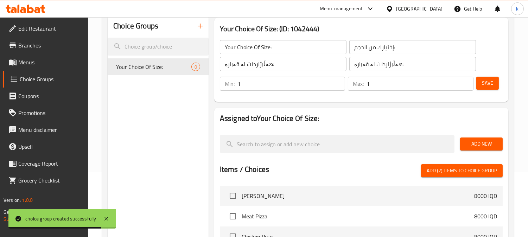
click at [478, 172] on span "Add (2) items to choice group" at bounding box center [462, 170] width 70 height 9
checkbox input "false"
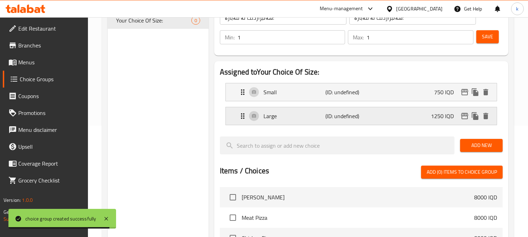
scroll to position [130, 0]
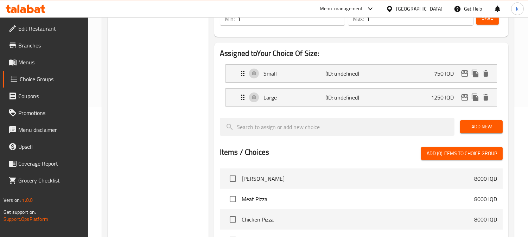
click at [488, 28] on div "Min: 1 ​ Max: 1 ​ Save" at bounding box center [360, 18] width 289 height 23
click at [486, 23] on button "Save" at bounding box center [488, 18] width 23 height 13
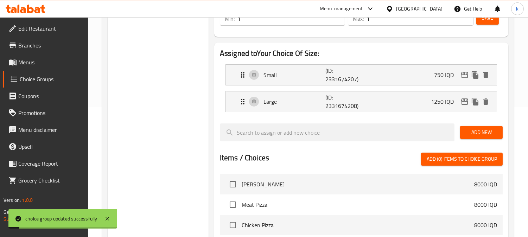
click at [40, 62] on span "Menus" at bounding box center [50, 62] width 64 height 8
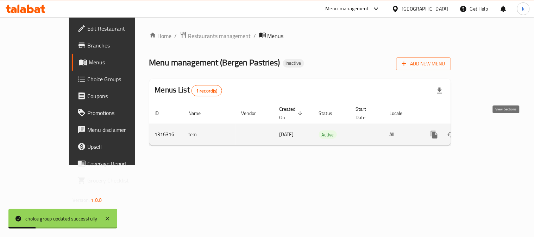
click at [494, 128] on link "enhanced table" at bounding box center [485, 134] width 17 height 17
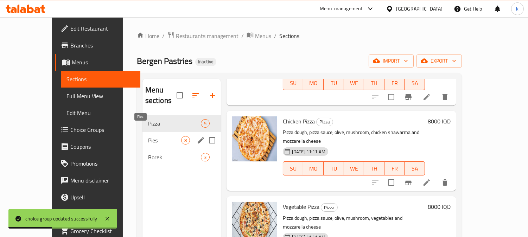
click at [148, 136] on span "Pies" at bounding box center [164, 140] width 33 height 8
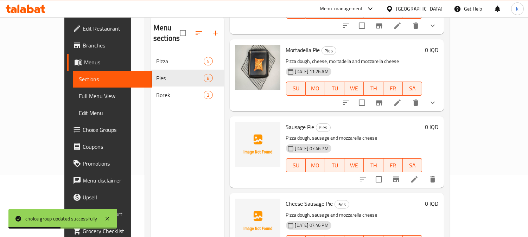
scroll to position [99, 0]
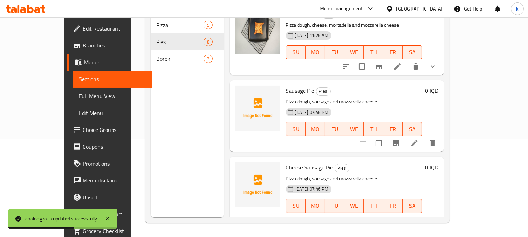
click at [425, 137] on li at bounding box center [415, 143] width 20 height 13
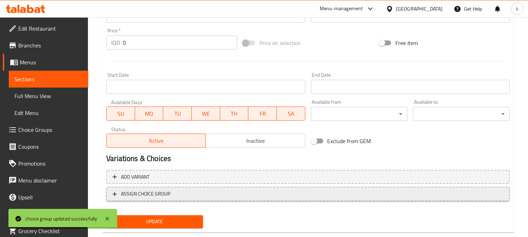
scroll to position [340, 0]
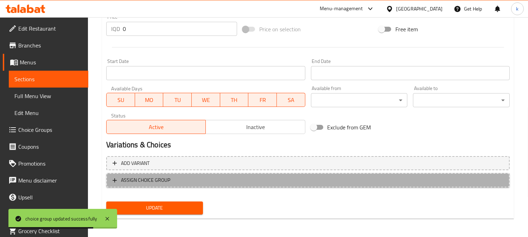
click at [180, 184] on button "ASSIGN CHOICE GROUP" at bounding box center [308, 180] width 404 height 14
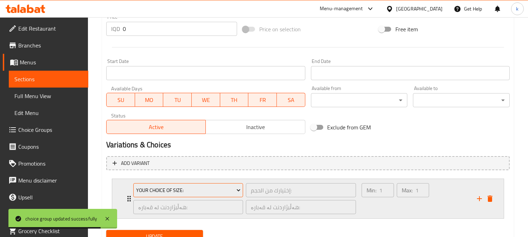
click at [202, 189] on span "Your Choice Of Size:" at bounding box center [188, 190] width 105 height 9
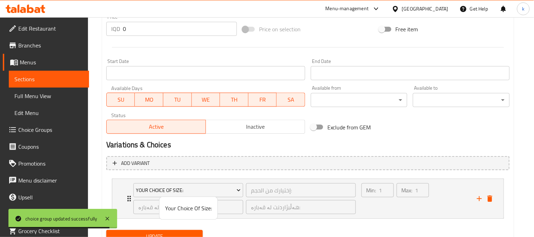
click at [365, 207] on div at bounding box center [267, 118] width 534 height 237
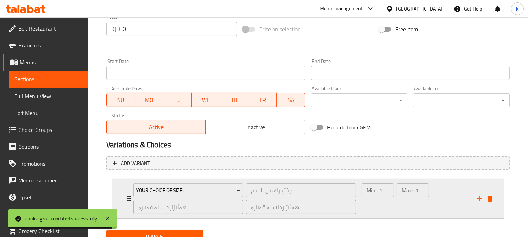
click at [371, 206] on div "Min: 1 ​" at bounding box center [377, 199] width 35 height 34
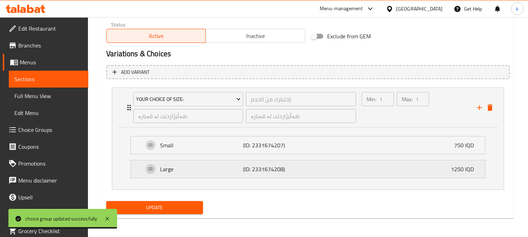
scroll to position [431, 0]
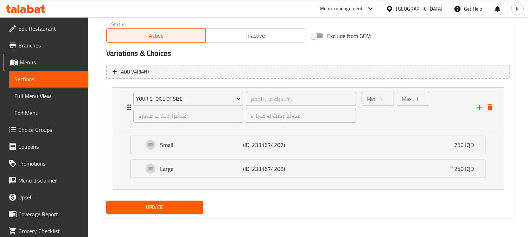
click at [131, 210] on span "Update" at bounding box center [155, 207] width 86 height 9
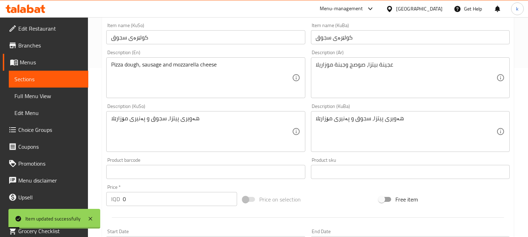
scroll to position [0, 0]
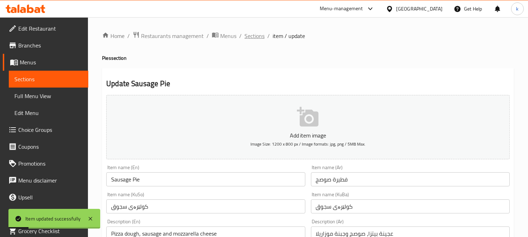
click at [249, 36] on span "Sections" at bounding box center [255, 36] width 20 height 8
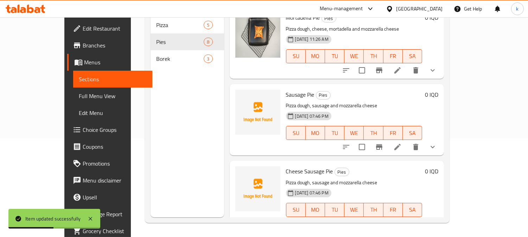
scroll to position [395, 0]
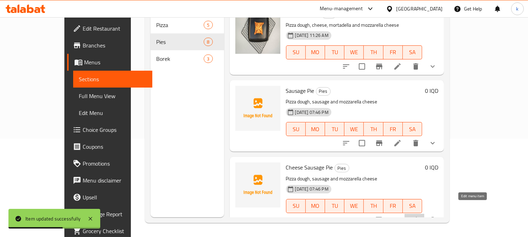
click at [419, 216] on icon at bounding box center [414, 220] width 8 height 8
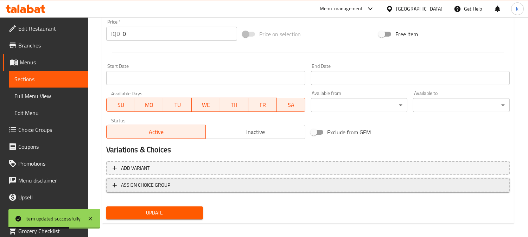
scroll to position [340, 0]
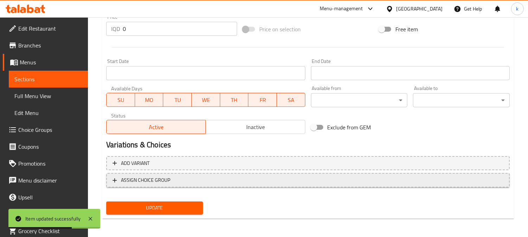
click at [213, 180] on span "ASSIGN CHOICE GROUP" at bounding box center [308, 180] width 391 height 9
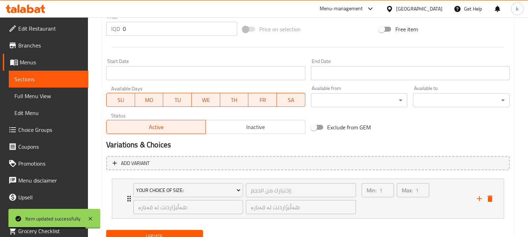
drag, startPoint x: 173, startPoint y: 230, endPoint x: 221, endPoint y: 192, distance: 61.1
click at [173, 231] on button "Update" at bounding box center [154, 236] width 97 height 13
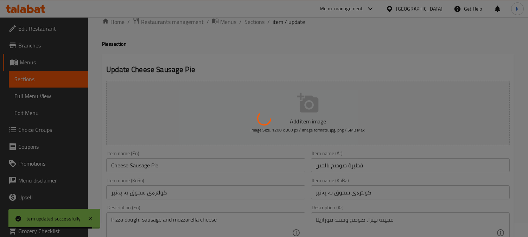
scroll to position [0, 0]
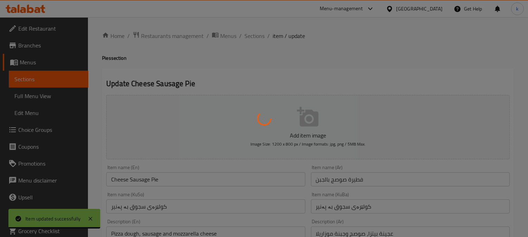
click at [353, 180] on div at bounding box center [264, 118] width 528 height 237
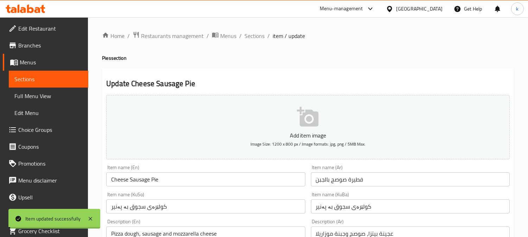
click at [353, 180] on input "فطيرة صوصج بالجبن" at bounding box center [410, 179] width 199 height 14
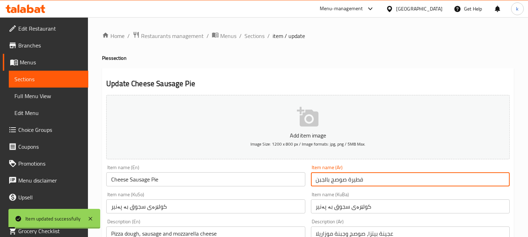
click at [353, 180] on input "فطيرة صوصج بالجبن" at bounding box center [410, 179] width 199 height 14
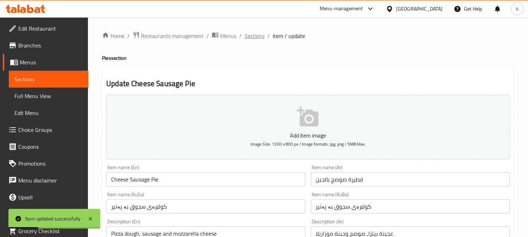
click at [252, 37] on span "Sections" at bounding box center [255, 36] width 20 height 8
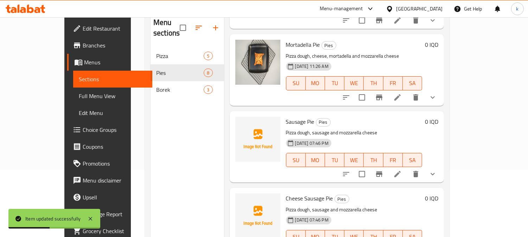
scroll to position [99, 0]
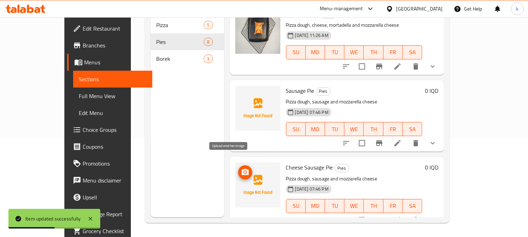
click at [242, 169] on icon "upload picture" at bounding box center [245, 172] width 7 height 6
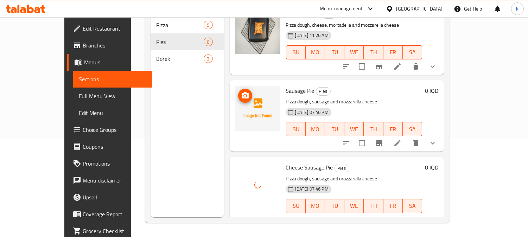
click at [241, 92] on icon "upload picture" at bounding box center [245, 96] width 8 height 8
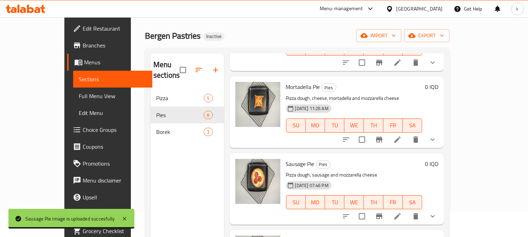
scroll to position [0, 0]
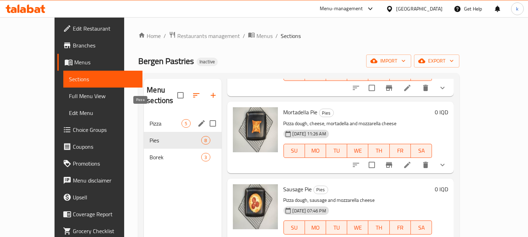
click at [150, 119] on span "Pizza" at bounding box center [166, 123] width 32 height 8
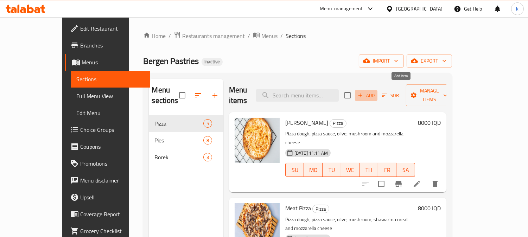
click at [376, 94] on span "Add" at bounding box center [366, 96] width 19 height 8
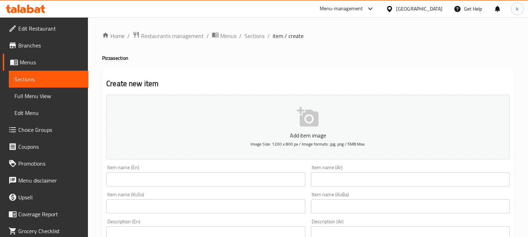
drag, startPoint x: 352, startPoint y: 206, endPoint x: 343, endPoint y: 208, distance: 10.1
click at [351, 206] on input "text" at bounding box center [410, 207] width 199 height 14
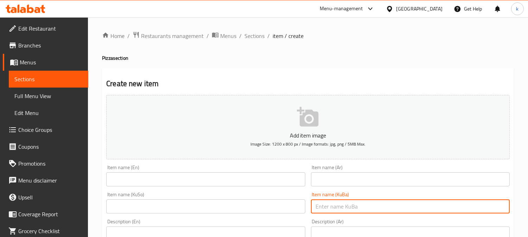
paste input "پیتزای پێپرۆنی"
type input "پیتزای پێپرۆنی"
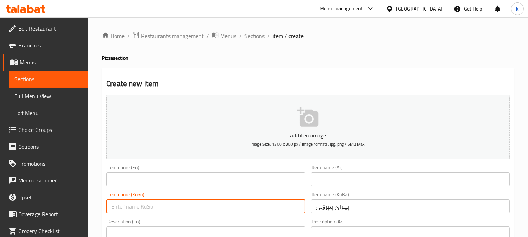
drag, startPoint x: 262, startPoint y: 208, endPoint x: 336, endPoint y: 185, distance: 77.8
click at [262, 208] on input "text" at bounding box center [205, 207] width 199 height 14
paste input "پیتزای پێپرۆنی"
type input "پیتزای پێپرۆنی"
click at [351, 176] on input "text" at bounding box center [410, 179] width 199 height 14
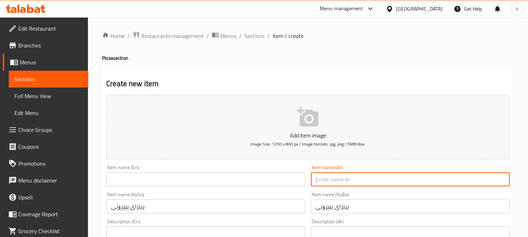
paste input "[PERSON_NAME]"
type input "[PERSON_NAME]"
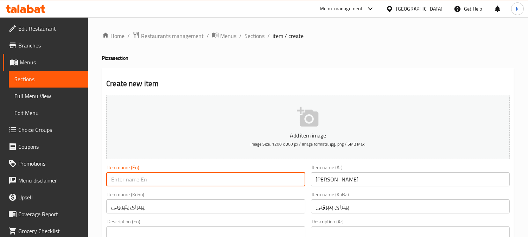
click at [154, 175] on input "text" at bounding box center [205, 179] width 199 height 14
paste input "Pepperoni Pizza"
type input "Pepperoni Pizza"
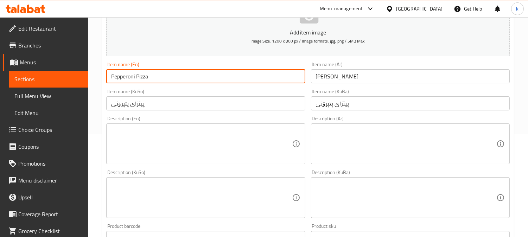
scroll to position [130, 0]
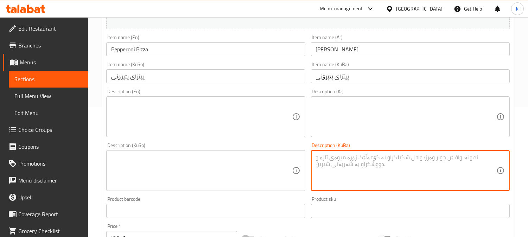
click at [426, 169] on textarea at bounding box center [406, 170] width 181 height 33
paste textarea "هەویرەکەی پیتزا و سۆسی پیتزا و زەیتون و قارچک و پیپرۆنی لەگەڵ پەنیری مۆزەرێلا"
type textarea "هەویرەکەی پیتزا و سۆسی پیتزا و زەیتون و قارچک و پیپرۆنی لەگەڵ پەنیری مۆزەرێلا"
click at [404, 115] on textarea at bounding box center [406, 116] width 181 height 33
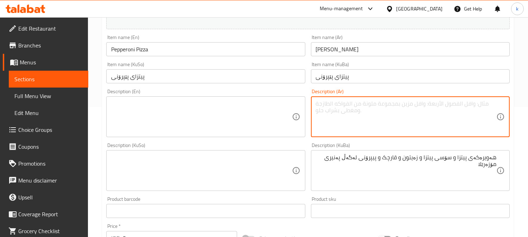
paste textarea "عجينة بيتزا، صلصة بيتزا، زيتون، فطر وبيبروني مع جبنة موزاريلا"
type textarea "عجينة بيتزا، صلصة بيتزا، زيتون، فطر وبيبروني مع جبنة موزاريلا"
click at [220, 130] on textarea at bounding box center [201, 116] width 181 height 33
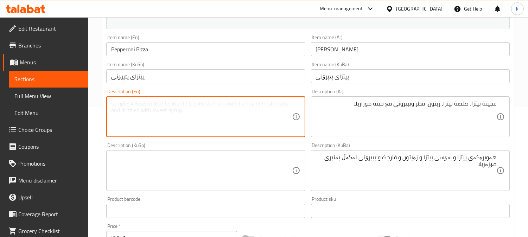
paste textarea "Pizza dough, pizza sauce, olives, mushrooms and pepperoni with mozzarella cheese"
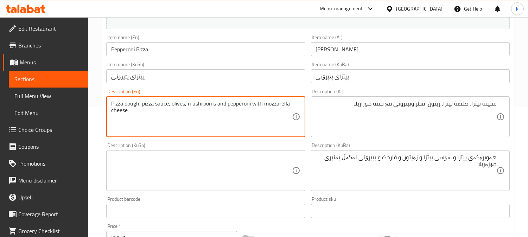
type textarea "Pizza dough, pizza sauce, olives, mushrooms and pepperoni with mozzarella cheese"
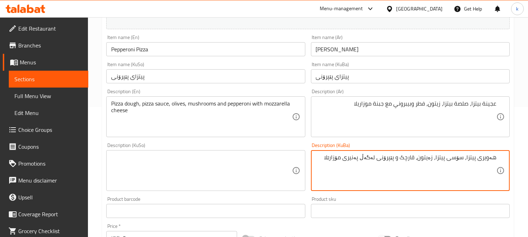
click at [378, 164] on textarea "هەویری پیتزا، سۆسی پیتزا، زەیتون، قارچک و پێپرۆنی لەگەڵ پەنیری مۆزارێلا" at bounding box center [406, 170] width 181 height 33
type textarea "هەویری پیتزا، سۆسی پیتزا، زەیتون، قارچک و پێپرۆنی لەگەڵ پەنیری مۆزارێلا"
click at [229, 167] on textarea at bounding box center [201, 170] width 181 height 33
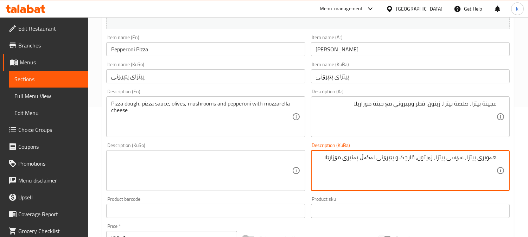
paste textarea "هەویری پیتزا، سۆسی پیتزا، زەیتون، قارچک و پێپرۆنی لەگەڵ پەنیری مۆزارێلا"
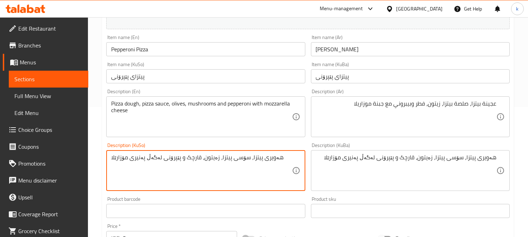
type textarea "هەویری پیتزا، سۆسی پیتزا، زەیتون، قارچک و پێپرۆنی لەگەڵ پەنیری مۆزارێلا"
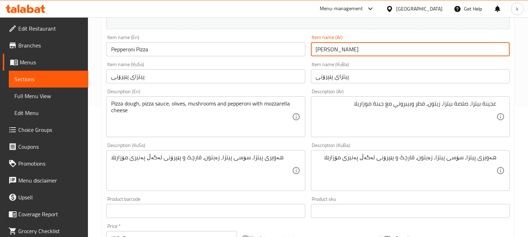
click at [367, 53] on input "[PERSON_NAME]" at bounding box center [410, 49] width 199 height 14
paste input "وسط"
type input "بيتزا بيبروني - وسط"
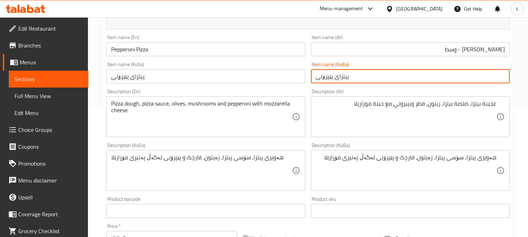
click at [373, 75] on input "پیتزای پێپرۆنی" at bounding box center [410, 76] width 199 height 14
click at [373, 83] on input "پیتزای پێپرۆنی - ناوەند" at bounding box center [410, 76] width 199 height 14
type input "پیتزای پێپرۆنی - ناوەند"
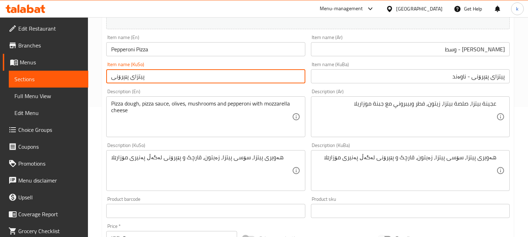
click at [202, 80] on input "پیتزای پێپرۆنی" at bounding box center [205, 76] width 199 height 14
paste input "- ناوەند"
type input "پیتزای پێپرۆنی - ناوەند"
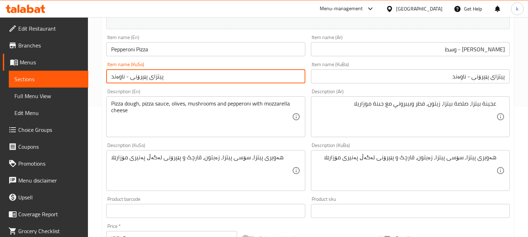
click at [171, 51] on input "Pepperoni Pizza" at bounding box center [205, 49] width 199 height 14
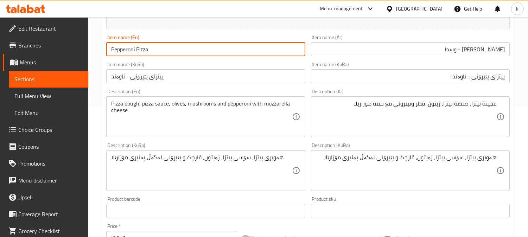
click at [171, 51] on input "Pepperoni Pizza" at bounding box center [205, 49] width 199 height 14
paste input "- Medium"
type input "Pepperoni Pizza - Medium"
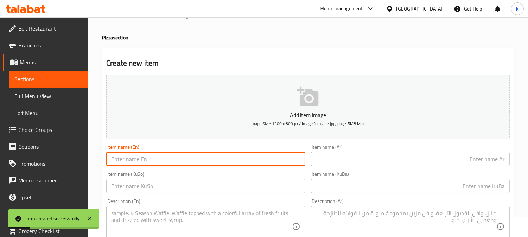
scroll to position [0, 0]
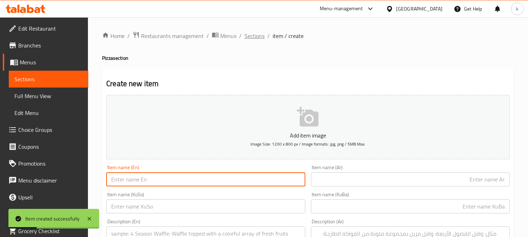
click at [248, 39] on span "Sections" at bounding box center [255, 36] width 20 height 8
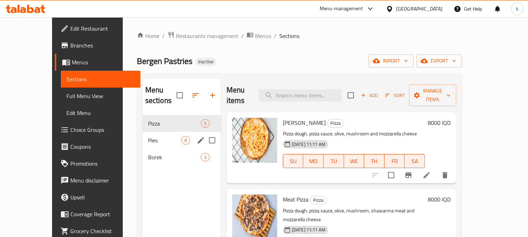
click at [152, 136] on span "Pies" at bounding box center [164, 140] width 33 height 8
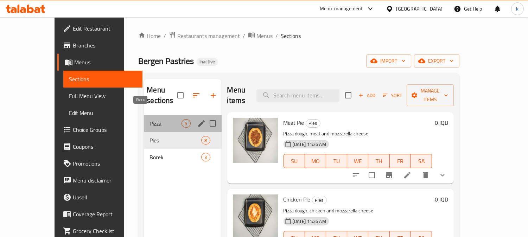
click at [150, 119] on span "Pizza" at bounding box center [166, 123] width 32 height 8
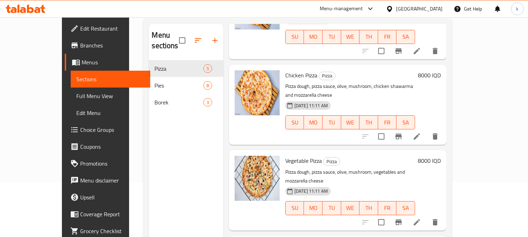
scroll to position [99, 0]
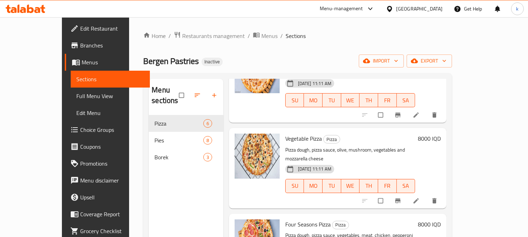
scroll to position [99, 0]
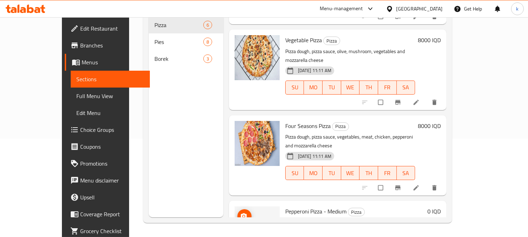
click at [235, 207] on img at bounding box center [257, 229] width 45 height 45
click at [240, 213] on icon "upload picture" at bounding box center [243, 216] width 7 height 7
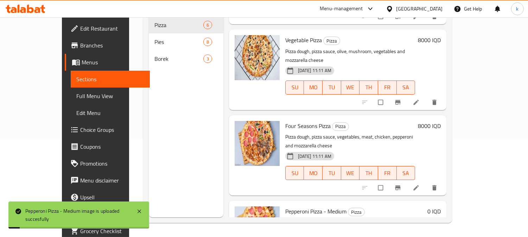
click at [285, 206] on span "Pepperoni Pizza - Medium" at bounding box center [315, 211] width 61 height 11
copy h6 "Pepperoni Pizza - Medium"
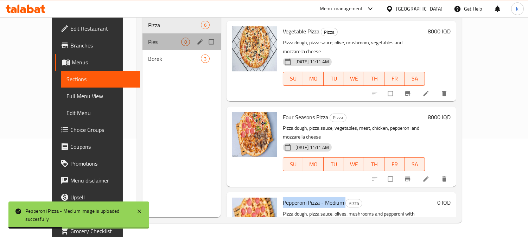
click at [143, 36] on div "Pies 8" at bounding box center [182, 41] width 78 height 17
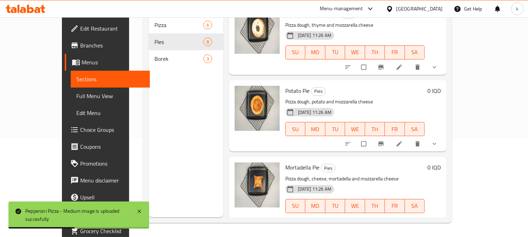
scroll to position [395, 0]
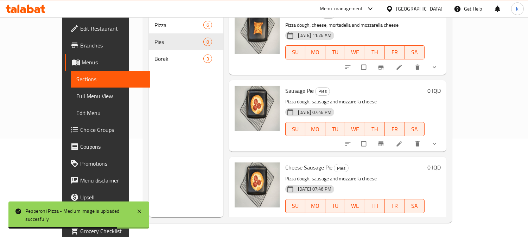
click at [285, 86] on span "Sausage Pie" at bounding box center [299, 91] width 29 height 11
copy h6 "Sausage Pie"
click at [285, 162] on span "Cheese Sausage Pie" at bounding box center [308, 167] width 47 height 11
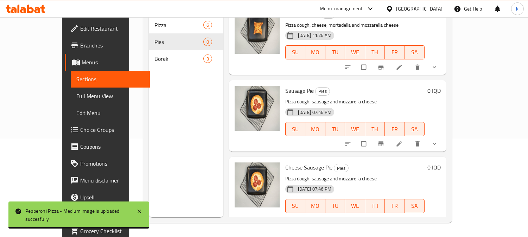
click at [285, 162] on span "Cheese Sausage Pie" at bounding box center [308, 167] width 47 height 11
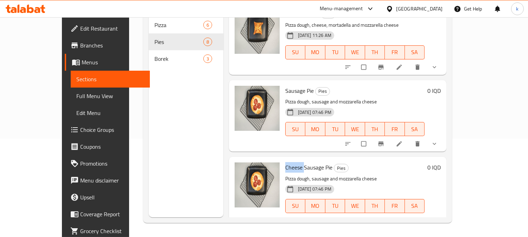
click at [285, 162] on span "Cheese Sausage Pie" at bounding box center [308, 167] width 47 height 11
copy h6 "Cheese Sausage Pie"
click at [76, 94] on span "Full Menu View" at bounding box center [110, 96] width 68 height 8
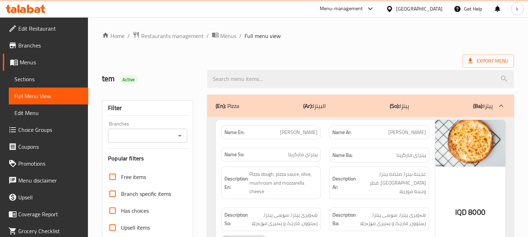
click at [157, 137] on input "Branches" at bounding box center [141, 136] width 63 height 10
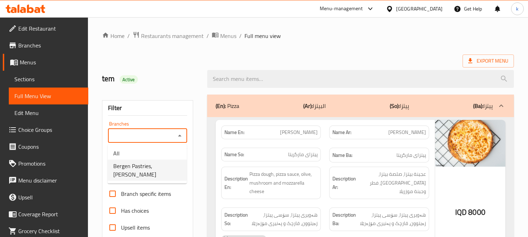
click at [155, 163] on span "Bergen Pastries, Karada Dakhel" at bounding box center [147, 170] width 68 height 17
type input "Bergen Pastries, Karada Dakhel"
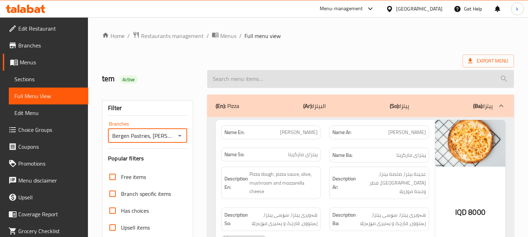
click at [234, 80] on input "search" at bounding box center [360, 79] width 307 height 18
paste input "Cheese Sausage Pie"
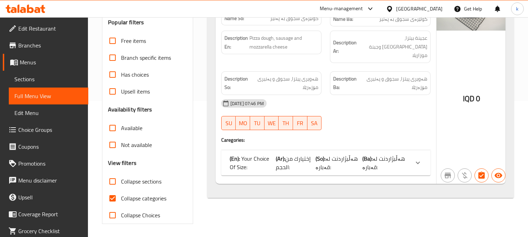
scroll to position [137, 0]
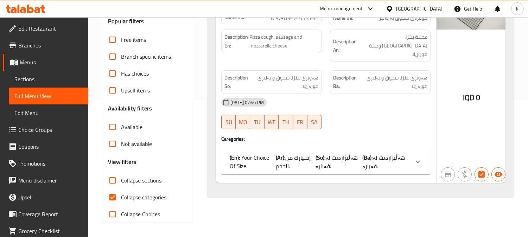
type input "Cheese Sausage Pie"
click at [145, 195] on span "Collapse categories" at bounding box center [143, 197] width 45 height 8
click at [121, 195] on input "Collapse categories" at bounding box center [112, 197] width 17 height 17
checkbox input "false"
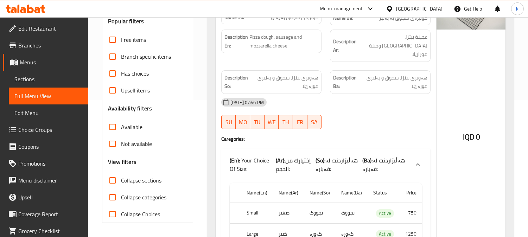
scroll to position [7, 0]
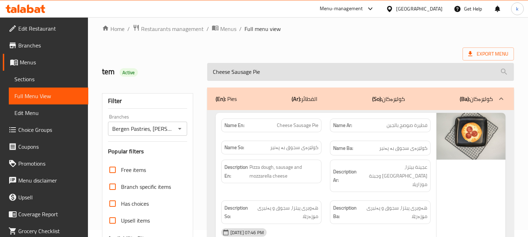
click at [314, 67] on input "Cheese Sausage Pie" at bounding box center [360, 72] width 307 height 18
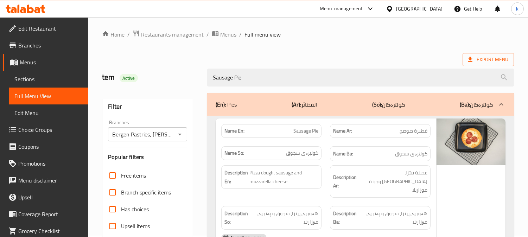
scroll to position [0, 0]
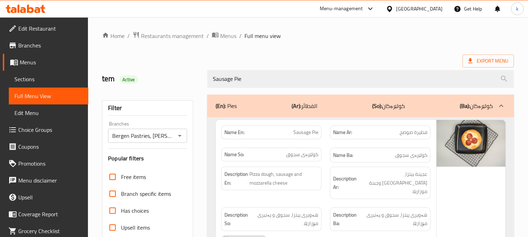
drag, startPoint x: 266, startPoint y: 77, endPoint x: 188, endPoint y: 79, distance: 78.2
click at [188, 79] on div "tem Active Sausage Pie" at bounding box center [308, 78] width 421 height 31
paste input "Pepperoni Pizza - Medium"
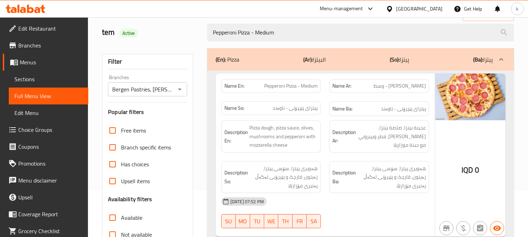
scroll to position [65, 0]
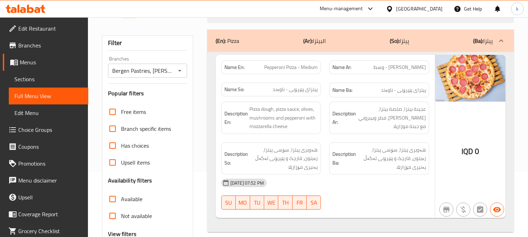
type input "Pepperoni Pizza - Medium"
click at [46, 84] on link "Sections" at bounding box center [49, 79] width 80 height 17
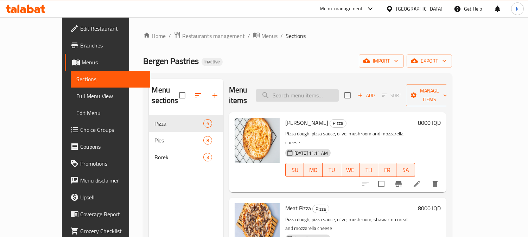
click at [315, 91] on input "search" at bounding box center [297, 95] width 83 height 12
paste input "Pepperoni Pizza - Medium"
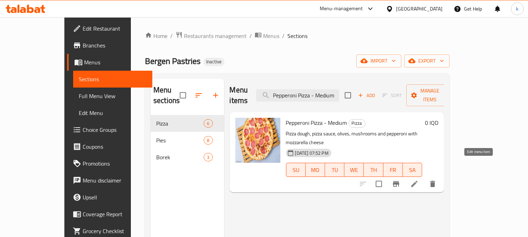
type input "Pepperoni Pizza - Medium"
click at [419, 180] on icon at bounding box center [414, 184] width 8 height 8
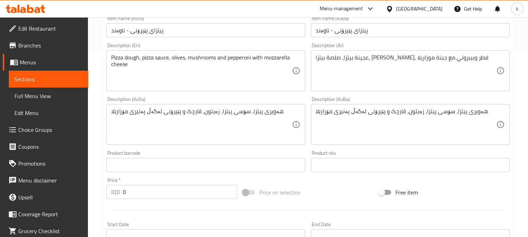
scroll to position [195, 0]
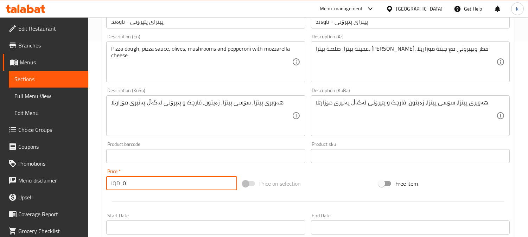
drag, startPoint x: 133, startPoint y: 180, endPoint x: 107, endPoint y: 180, distance: 25.7
click at [107, 180] on div "IQD 0 Price *" at bounding box center [171, 183] width 131 height 14
paste input "800"
type input "8000"
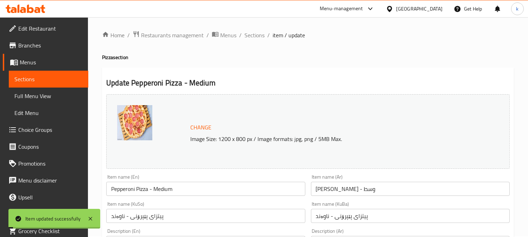
scroll to position [0, 0]
click at [247, 34] on span "Sections" at bounding box center [255, 36] width 20 height 8
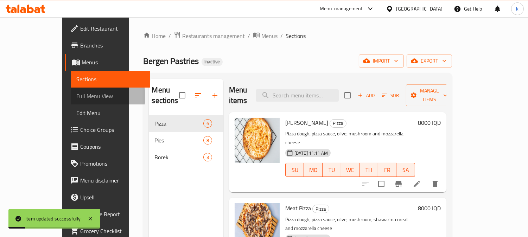
click at [76, 96] on span "Full Menu View" at bounding box center [110, 96] width 68 height 8
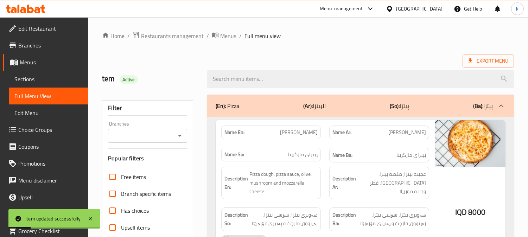
click at [161, 139] on input "Branches" at bounding box center [141, 136] width 63 height 10
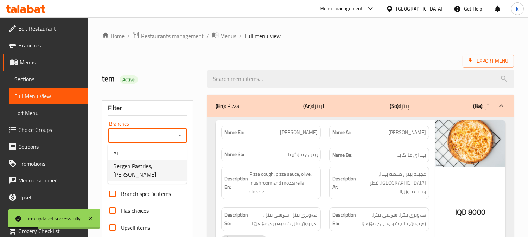
click at [141, 168] on span "Bergen Pastries, Karada Dakhel" at bounding box center [147, 170] width 68 height 17
type input "Bergen Pastries, Karada Dakhel"
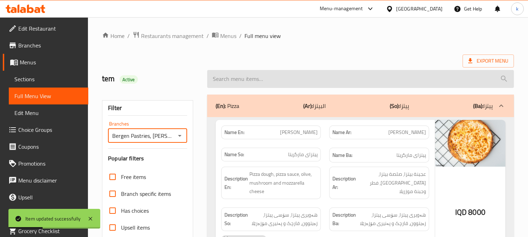
click at [276, 80] on input "search" at bounding box center [360, 79] width 307 height 18
paste input "8,000"
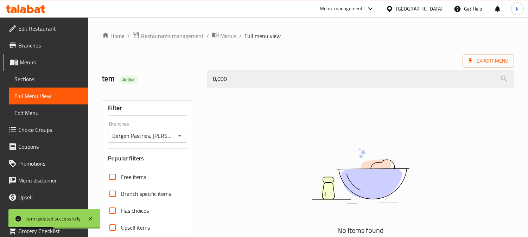
drag, startPoint x: 226, startPoint y: 82, endPoint x: 191, endPoint y: 80, distance: 34.9
click at [191, 80] on div "tem Active 8,000" at bounding box center [308, 78] width 421 height 31
paste input "Sausage Pie"
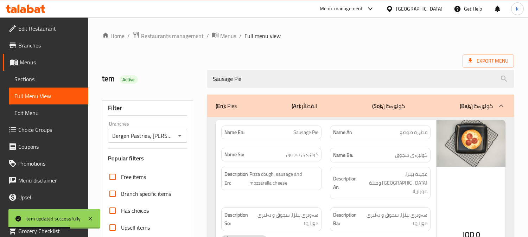
drag, startPoint x: 263, startPoint y: 79, endPoint x: 167, endPoint y: 79, distance: 96.4
click at [167, 79] on div "tem Active Sausage Pie" at bounding box center [308, 78] width 421 height 31
paste input "Pepperoni Pizza - Medium"
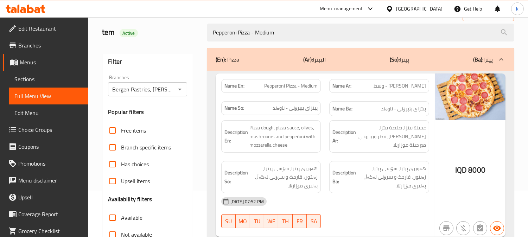
scroll to position [65, 0]
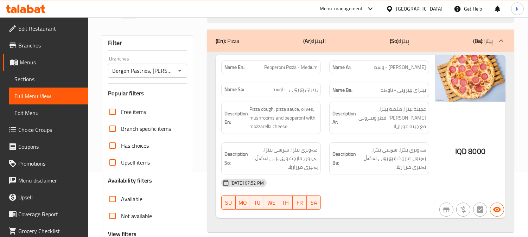
type input "Pepperoni Pizza - Medium"
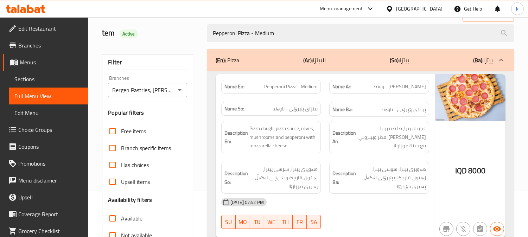
scroll to position [0, 0]
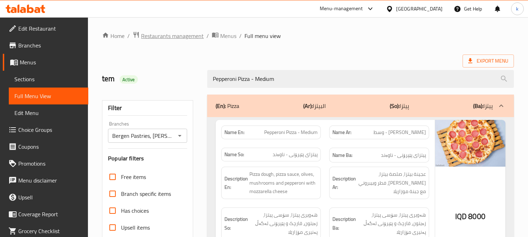
click at [180, 40] on span "Restaurants management" at bounding box center [172, 36] width 63 height 8
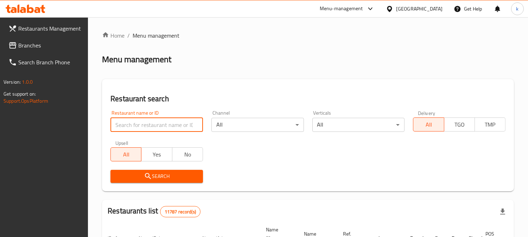
drag, startPoint x: 142, startPoint y: 122, endPoint x: 145, endPoint y: 134, distance: 12.9
click at [142, 122] on input "search" at bounding box center [157, 125] width 93 height 14
paste input "Umm Mohammed kitchen"
type input "Umm Mohammed kitchen"
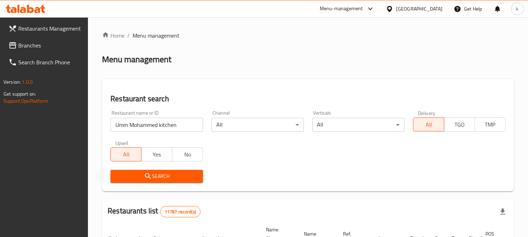
click at [141, 175] on span "Search" at bounding box center [156, 176] width 81 height 9
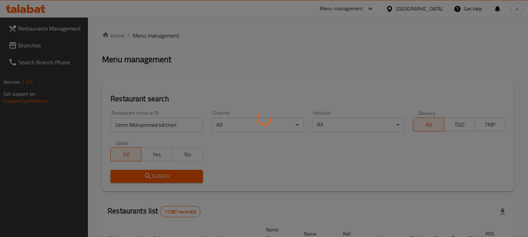
scroll to position [91, 0]
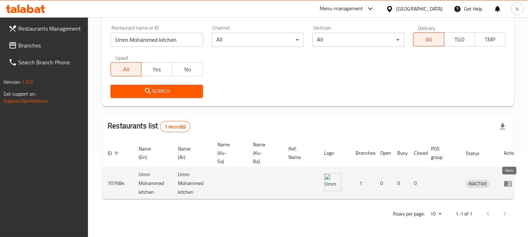
click at [507, 181] on icon "enhanced table" at bounding box center [508, 184] width 8 height 6
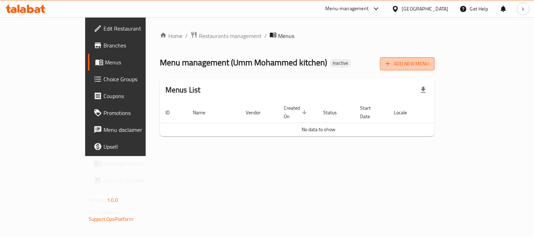
click at [429, 65] on span "Add New Menu" at bounding box center [407, 63] width 43 height 9
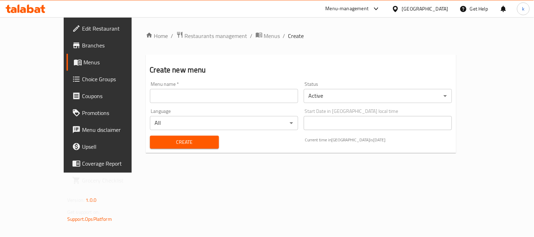
click at [153, 97] on input "text" at bounding box center [224, 96] width 148 height 14
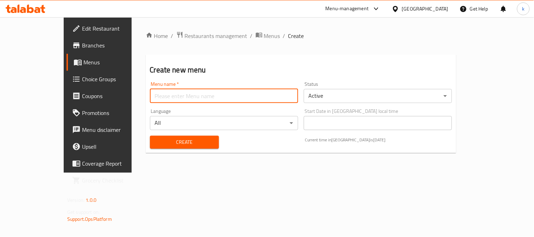
type input "Khaled"
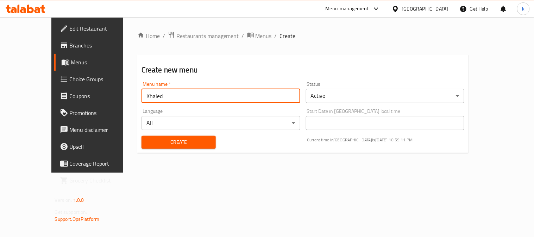
click at [156, 141] on span "Create" at bounding box center [178, 142] width 63 height 9
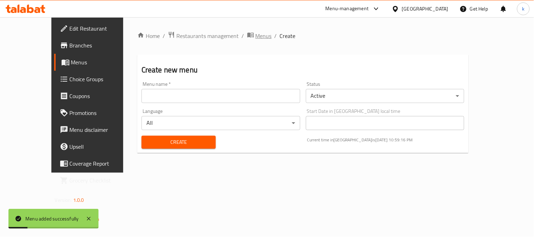
click at [256, 36] on span "Menus" at bounding box center [264, 36] width 16 height 8
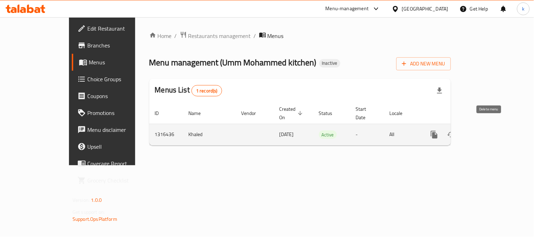
click at [472, 131] on icon "enhanced table" at bounding box center [468, 135] width 8 height 8
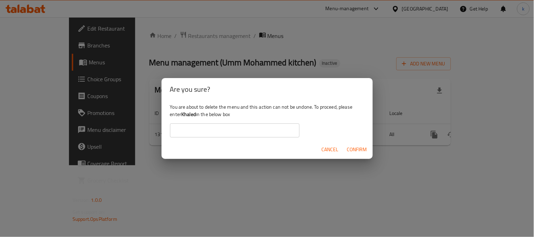
click at [187, 107] on div "You are about to delete the menu and this action can not be undone. To proceed,…" at bounding box center [267, 120] width 211 height 39
click at [188, 114] on b "Khaled" at bounding box center [188, 114] width 14 height 9
copy div "Khaled"
click at [205, 132] on input "text" at bounding box center [235, 131] width 130 height 14
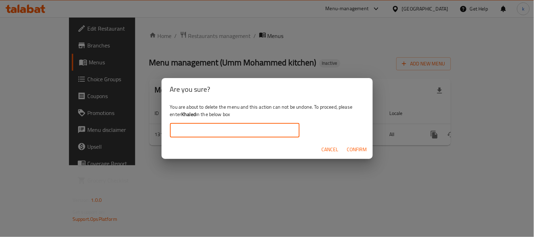
paste input "Khaled"
type input "Khaled"
click at [363, 150] on span "Confirm" at bounding box center [357, 149] width 20 height 9
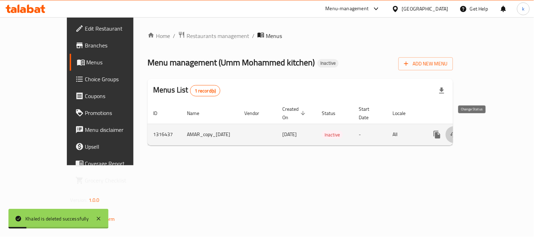
click at [458, 131] on icon "enhanced table" at bounding box center [454, 135] width 8 height 8
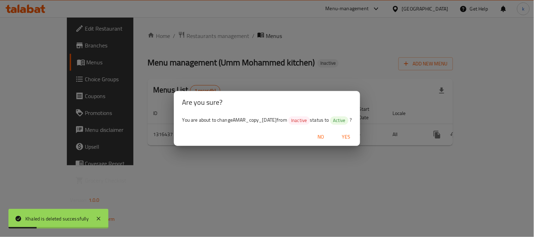
click at [354, 136] on span "Yes" at bounding box center [346, 137] width 17 height 9
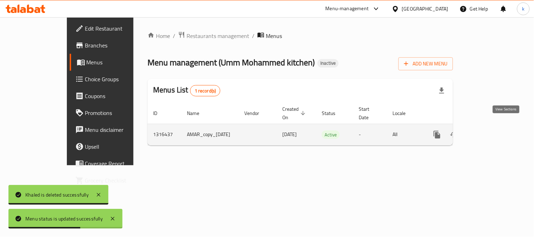
click at [492, 131] on icon "enhanced table" at bounding box center [488, 135] width 8 height 8
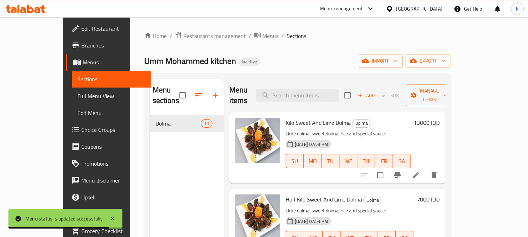
click at [72, 118] on link "Edit Menu" at bounding box center [112, 113] width 80 height 17
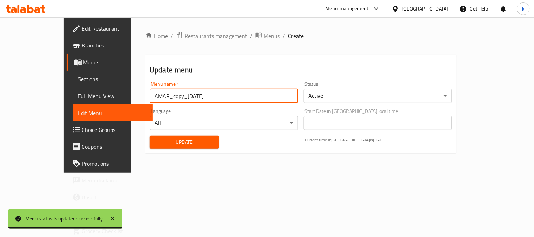
click at [166, 98] on input "AMAR_copy_08/10/2025" at bounding box center [224, 96] width 149 height 14
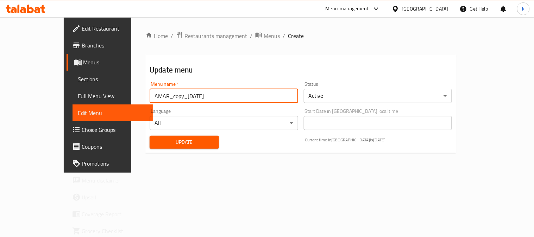
click at [166, 98] on input "AMAR_copy_08/10/2025" at bounding box center [224, 96] width 149 height 14
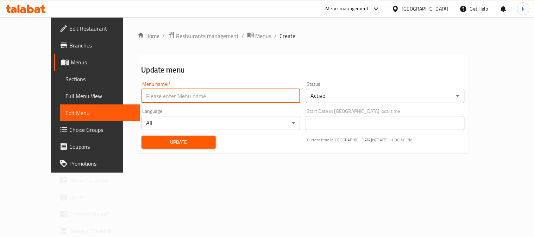
click at [166, 98] on input "text" at bounding box center [221, 96] width 159 height 14
type input "Khaled"
click at [156, 145] on span "Update" at bounding box center [178, 142] width 63 height 9
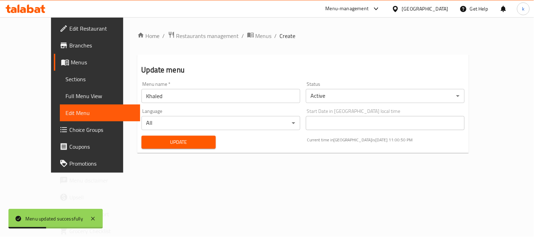
click at [69, 31] on span "Edit Restaurant" at bounding box center [101, 28] width 65 height 8
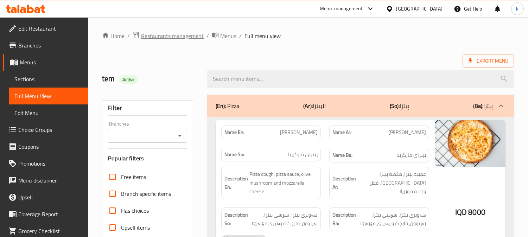
click at [161, 34] on span "Restaurants management" at bounding box center [172, 36] width 63 height 8
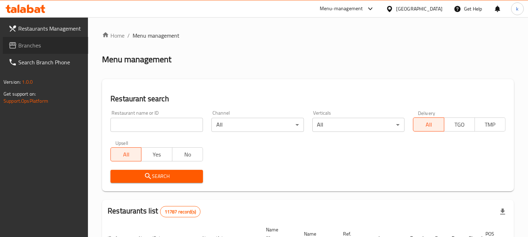
click at [40, 45] on span "Branches" at bounding box center [50, 45] width 64 height 8
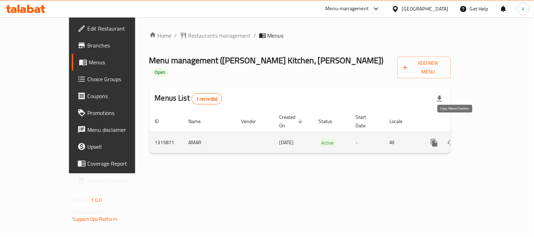
click at [443, 134] on button "more" at bounding box center [434, 142] width 17 height 17
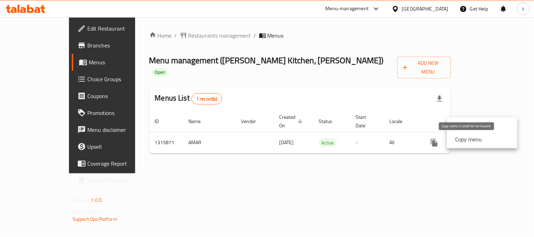
click at [467, 139] on strong "Copy menu" at bounding box center [468, 139] width 27 height 8
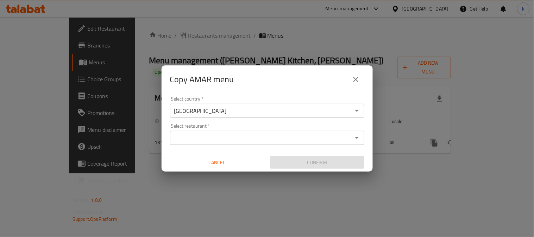
click at [213, 138] on input "Select restaurant   *" at bounding box center [261, 138] width 178 height 10
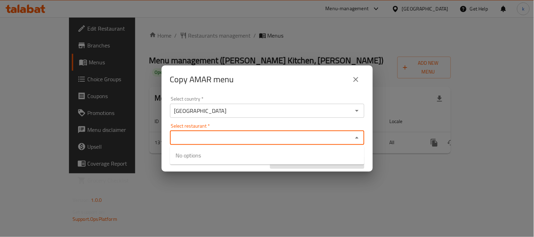
paste input "Umm Mohammed kitchen"
type input "Umm Mohammed kitchen"
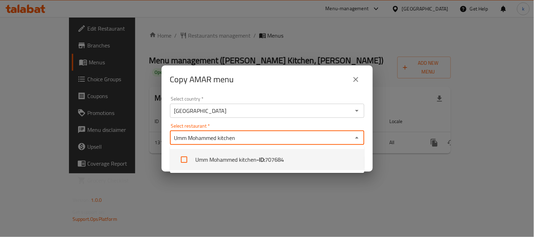
click at [231, 157] on li "[PERSON_NAME] kitchen - ID: 707684" at bounding box center [267, 159] width 194 height 21
checkbox input "true"
click at [285, 189] on div "Copy AMAR menu Select country   * [GEOGRAPHIC_DATA] Select country * Select res…" at bounding box center [267, 118] width 534 height 237
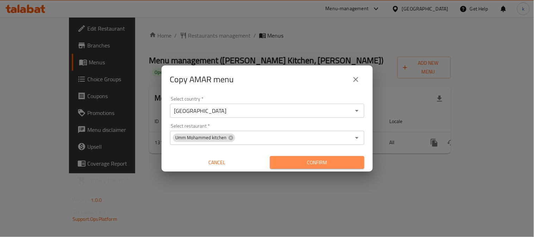
click at [318, 161] on span "Confirm" at bounding box center [317, 162] width 83 height 9
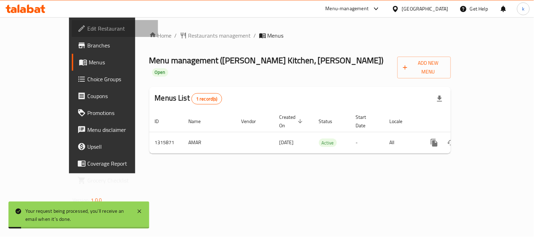
click at [87, 30] on span "Edit Restaurant" at bounding box center [119, 28] width 65 height 8
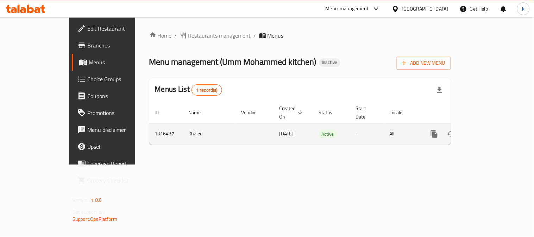
click at [489, 130] on icon "enhanced table" at bounding box center [485, 134] width 8 height 8
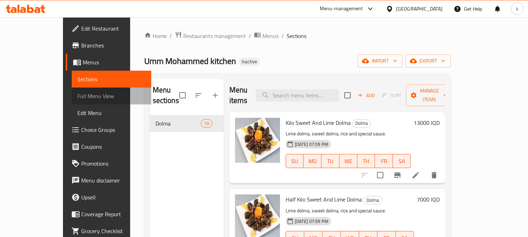
click at [77, 93] on span "Full Menu View" at bounding box center [111, 96] width 68 height 8
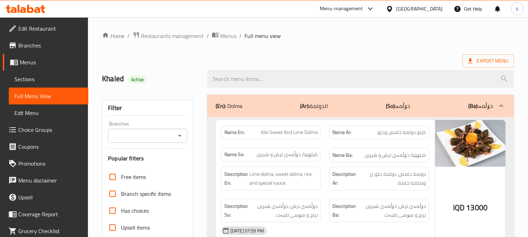
click at [150, 134] on input "Branches" at bounding box center [141, 136] width 63 height 10
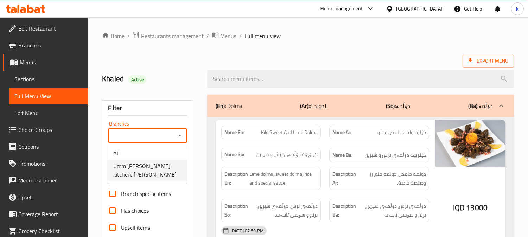
click at [146, 168] on span "Umm [PERSON_NAME] kitchen, [PERSON_NAME]" at bounding box center [147, 170] width 68 height 17
type input "Umm [PERSON_NAME] kitchen, [PERSON_NAME]"
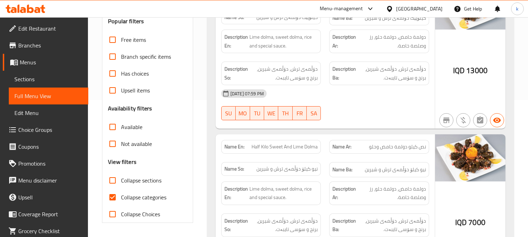
click at [124, 196] on span "Collapse categories" at bounding box center [143, 197] width 45 height 8
click at [121, 196] on input "Collapse categories" at bounding box center [112, 197] width 17 height 17
checkbox input "false"
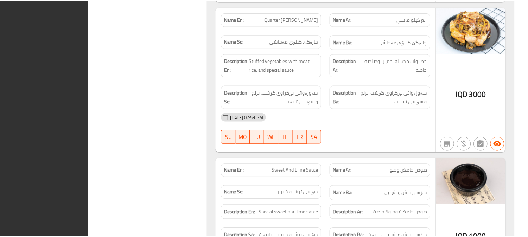
scroll to position [1409, 0]
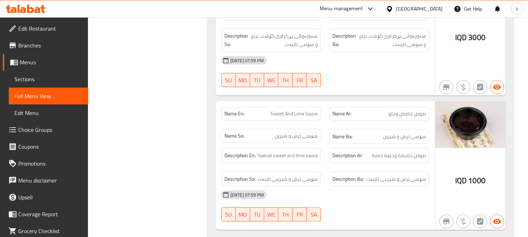
click at [23, 8] on icon at bounding box center [23, 10] width 6 height 6
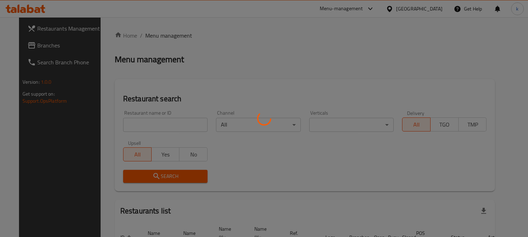
scroll to position [43, 0]
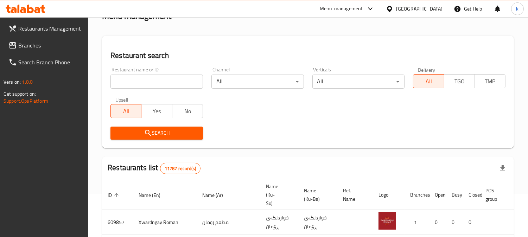
click at [140, 84] on input "search" at bounding box center [157, 82] width 93 height 14
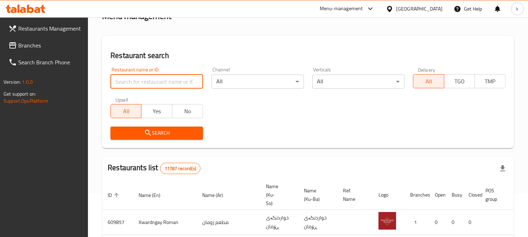
paste input "H21, Alzuber"
type input "H21, Alzuber"
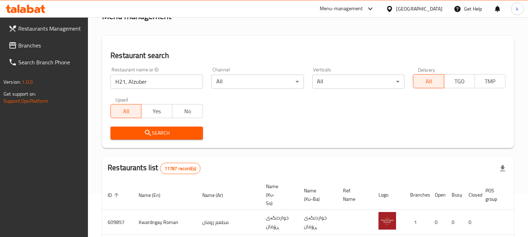
click at [136, 127] on button "Search" at bounding box center [157, 133] width 93 height 13
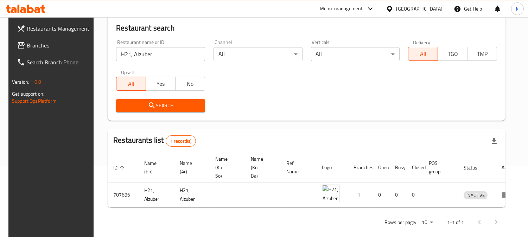
scroll to position [85, 0]
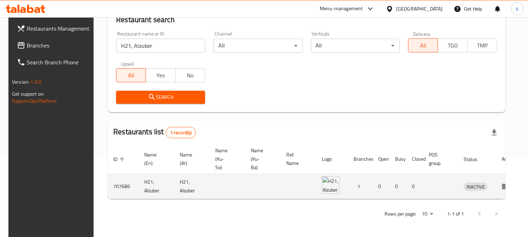
click at [496, 180] on td "enhanced table" at bounding box center [508, 186] width 24 height 25
click at [502, 184] on icon "enhanced table" at bounding box center [506, 187] width 8 height 6
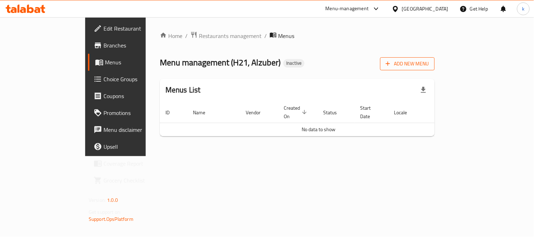
click at [429, 62] on span "Add New Menu" at bounding box center [407, 63] width 43 height 9
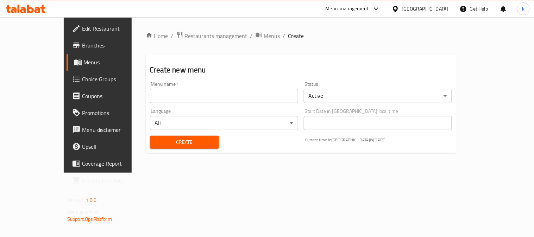
click at [164, 94] on input "text" at bounding box center [224, 96] width 148 height 14
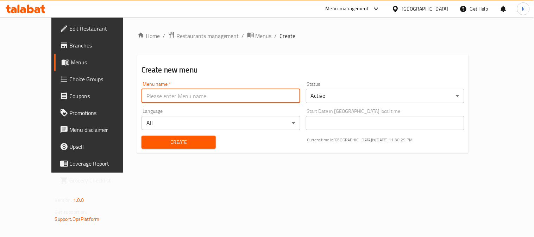
type input "Khaled"
click at [174, 143] on span "Create" at bounding box center [178, 142] width 63 height 9
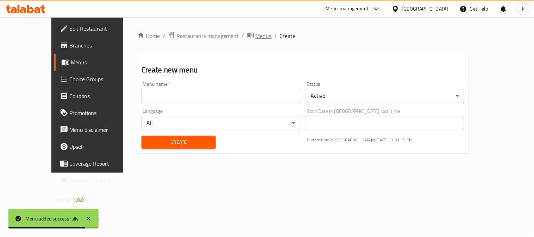
click at [256, 36] on span "Menus" at bounding box center [264, 36] width 16 height 8
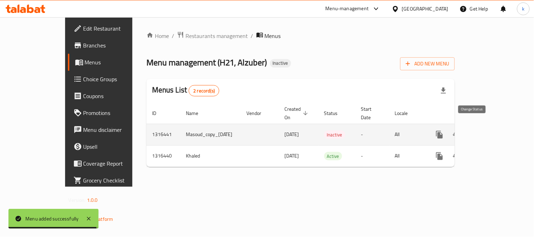
click at [465, 127] on button "enhanced table" at bounding box center [456, 134] width 17 height 17
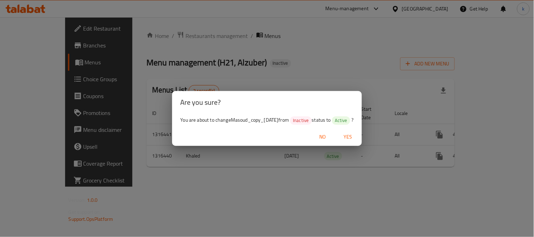
click at [352, 133] on span "Yes" at bounding box center [347, 137] width 17 height 9
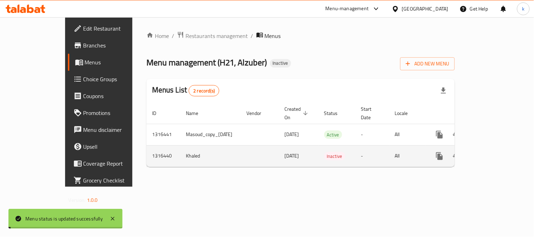
click at [476, 153] on icon "enhanced table" at bounding box center [473, 156] width 5 height 6
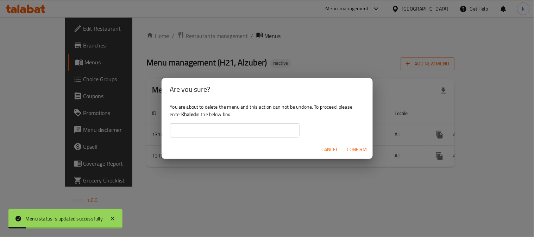
click at [184, 115] on b "Khaled" at bounding box center [188, 114] width 14 height 9
copy div "Khaled"
drag, startPoint x: 215, startPoint y: 130, endPoint x: 227, endPoint y: 136, distance: 13.4
click at [215, 130] on input "text" at bounding box center [235, 131] width 130 height 14
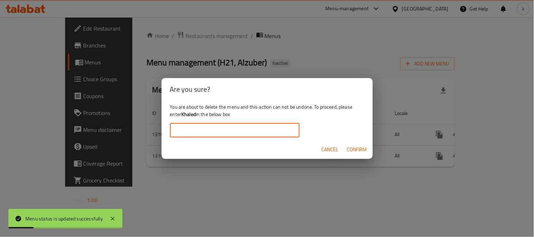
paste input "Khaled"
type input "Khaled"
click at [361, 148] on span "Confirm" at bounding box center [357, 149] width 20 height 9
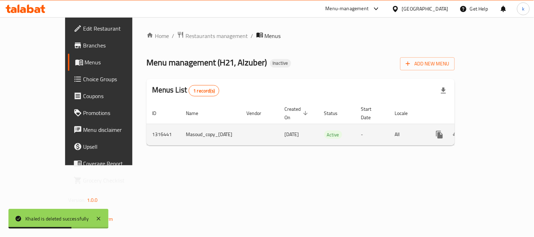
click at [494, 132] on icon "enhanced table" at bounding box center [490, 135] width 6 height 6
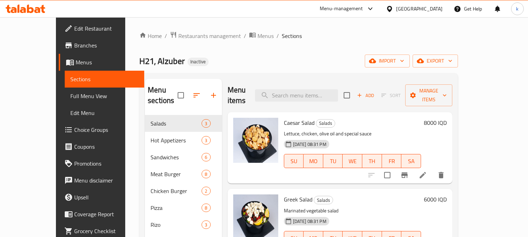
click at [65, 105] on link "Edit Menu" at bounding box center [105, 113] width 80 height 17
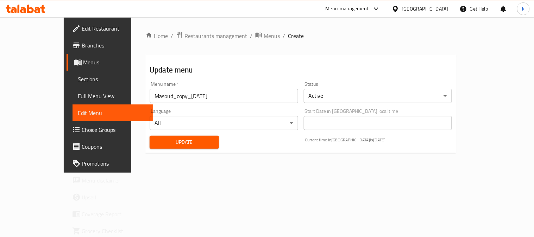
click at [176, 96] on input "Masoud_copy_[DATE]" at bounding box center [224, 96] width 149 height 14
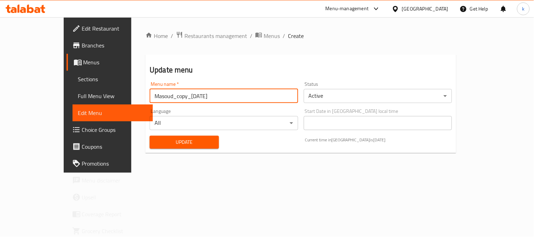
click at [176, 96] on input "Masoud_copy_[DATE]" at bounding box center [224, 96] width 149 height 14
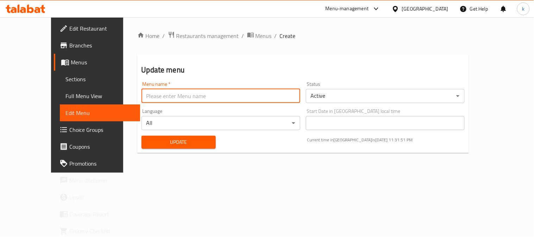
click at [176, 96] on input "text" at bounding box center [221, 96] width 159 height 14
type input "Khaled"
click at [156, 146] on span "Update" at bounding box center [178, 142] width 63 height 9
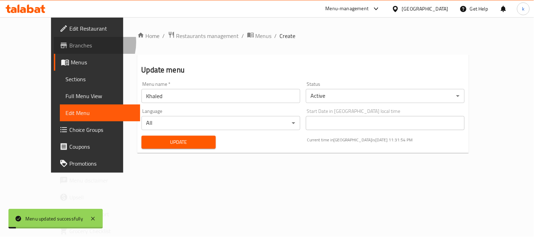
click at [69, 42] on span "Branches" at bounding box center [101, 45] width 65 height 8
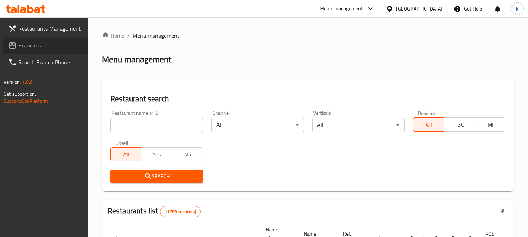
click at [40, 44] on span "Branches" at bounding box center [50, 45] width 64 height 8
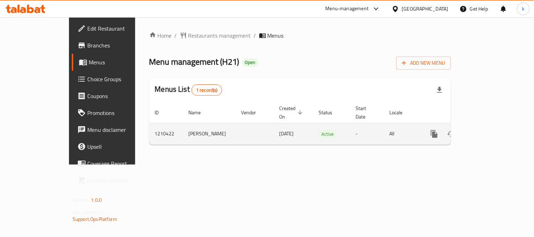
click at [443, 126] on button "more" at bounding box center [434, 134] width 17 height 17
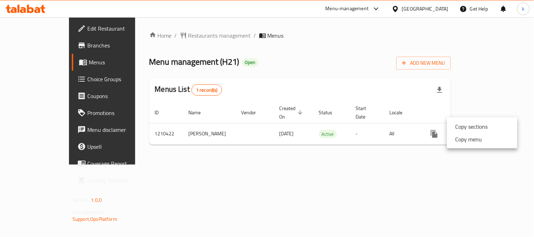
click at [492, 145] on li "Copy menu" at bounding box center [482, 139] width 70 height 13
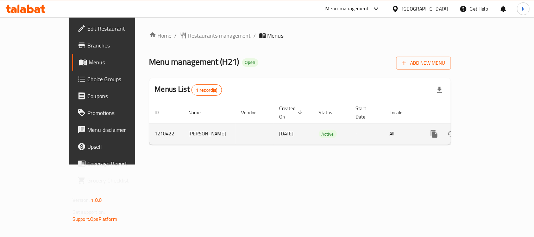
click at [443, 126] on button "more" at bounding box center [434, 134] width 17 height 17
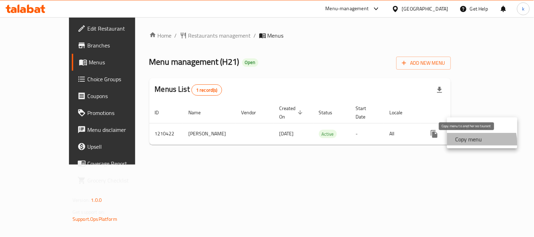
click at [469, 143] on strong "Copy menu" at bounding box center [468, 139] width 27 height 8
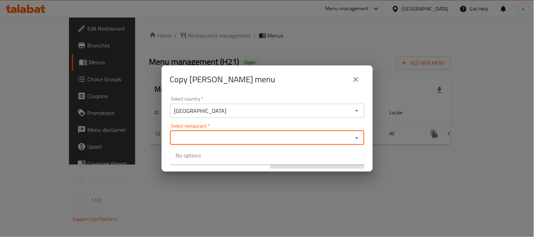
click at [241, 137] on input "Select restaurant   *" at bounding box center [261, 138] width 178 height 10
paste input "H21, Alzuber"
type input "H21, Alzuber"
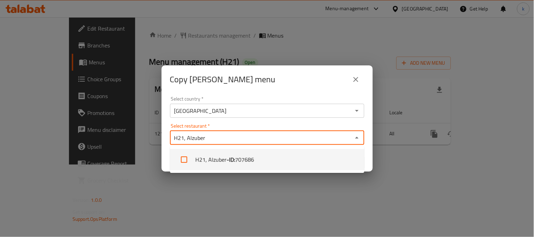
click at [221, 148] on ul "H21, Alzuber - ID: 707686" at bounding box center [267, 159] width 194 height 27
click at [230, 157] on b "- ID:" at bounding box center [231, 160] width 8 height 8
checkbox input "true"
drag, startPoint x: 241, startPoint y: 200, endPoint x: 244, endPoint y: 197, distance: 3.7
click at [243, 198] on div "Copy [PERSON_NAME] menu Select country   * [GEOGRAPHIC_DATA] Select country * S…" at bounding box center [267, 118] width 534 height 237
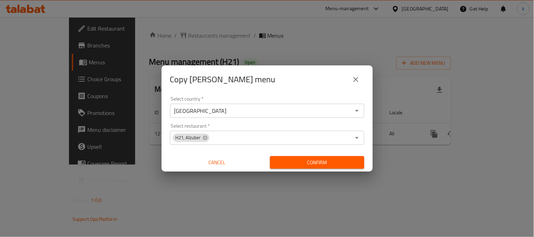
click at [295, 163] on span "Confirm" at bounding box center [317, 162] width 83 height 9
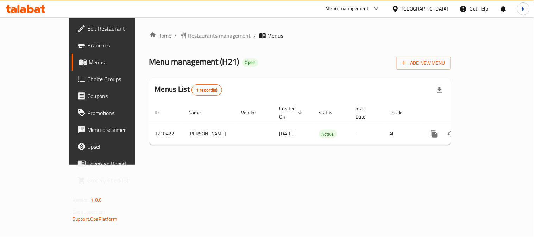
click at [87, 33] on span "Edit Restaurant" at bounding box center [119, 28] width 65 height 8
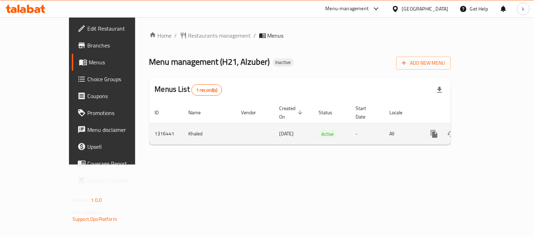
click at [489, 130] on icon "enhanced table" at bounding box center [485, 134] width 8 height 8
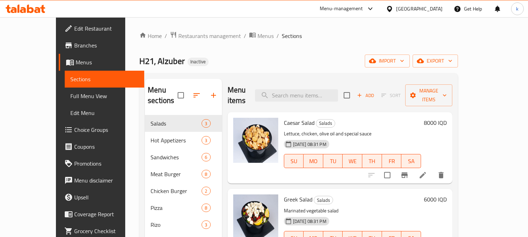
click at [70, 99] on span "Full Menu View" at bounding box center [104, 96] width 68 height 8
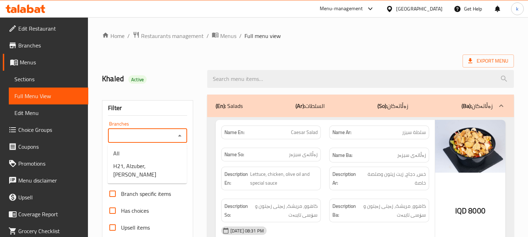
click at [144, 139] on input "Branches" at bounding box center [141, 136] width 63 height 10
click at [136, 174] on ul "All H21, Alzuber, [PERSON_NAME]" at bounding box center [147, 163] width 79 height 39
click at [133, 167] on span "H21, Alzuber, [PERSON_NAME]" at bounding box center [147, 170] width 68 height 17
type input "H21, Alzuber, [PERSON_NAME]"
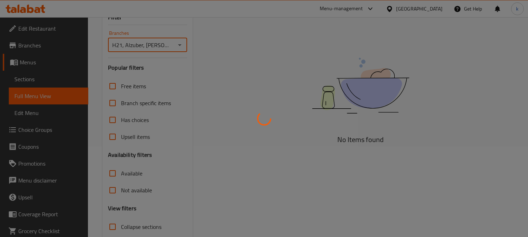
scroll to position [137, 0]
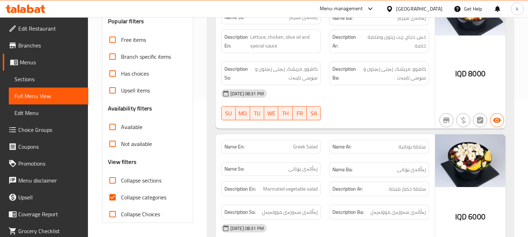
click at [110, 195] on input "Collapse categories" at bounding box center [112, 197] width 17 height 17
checkbox input "false"
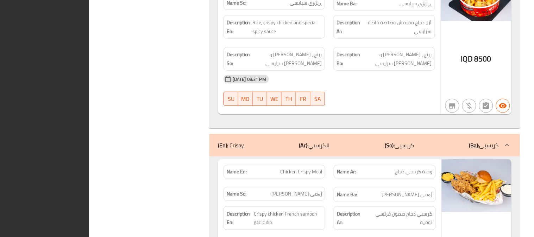
scroll to position [0, 0]
